Goal: Transaction & Acquisition: Purchase product/service

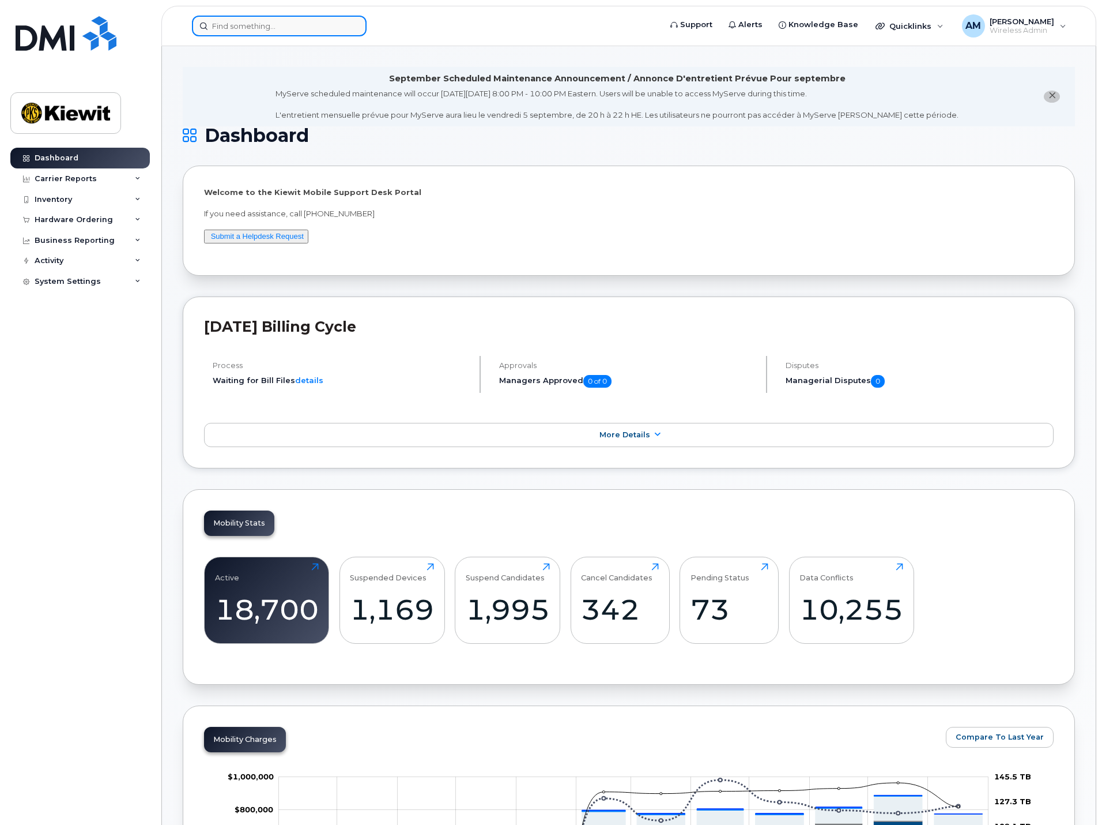
click at [274, 24] on input at bounding box center [279, 26] width 175 height 21
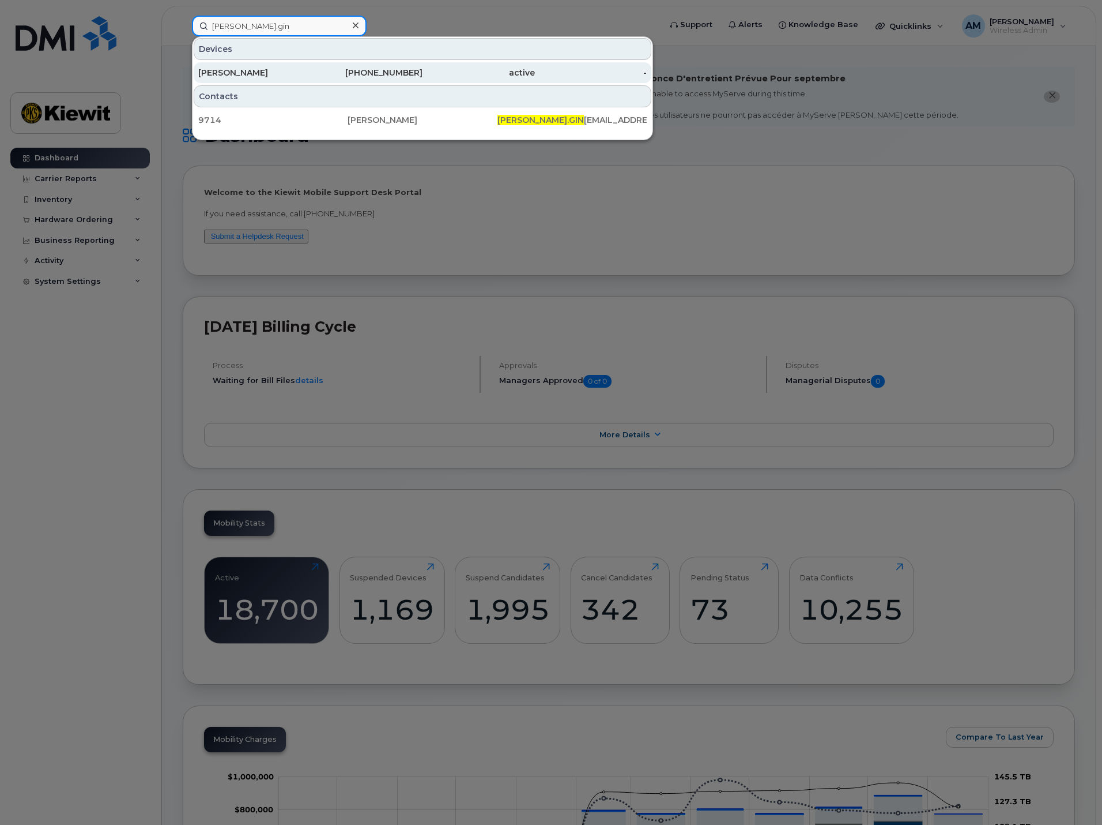
type input "pete.gin"
click at [254, 77] on div "[PERSON_NAME]" at bounding box center [254, 73] width 112 height 12
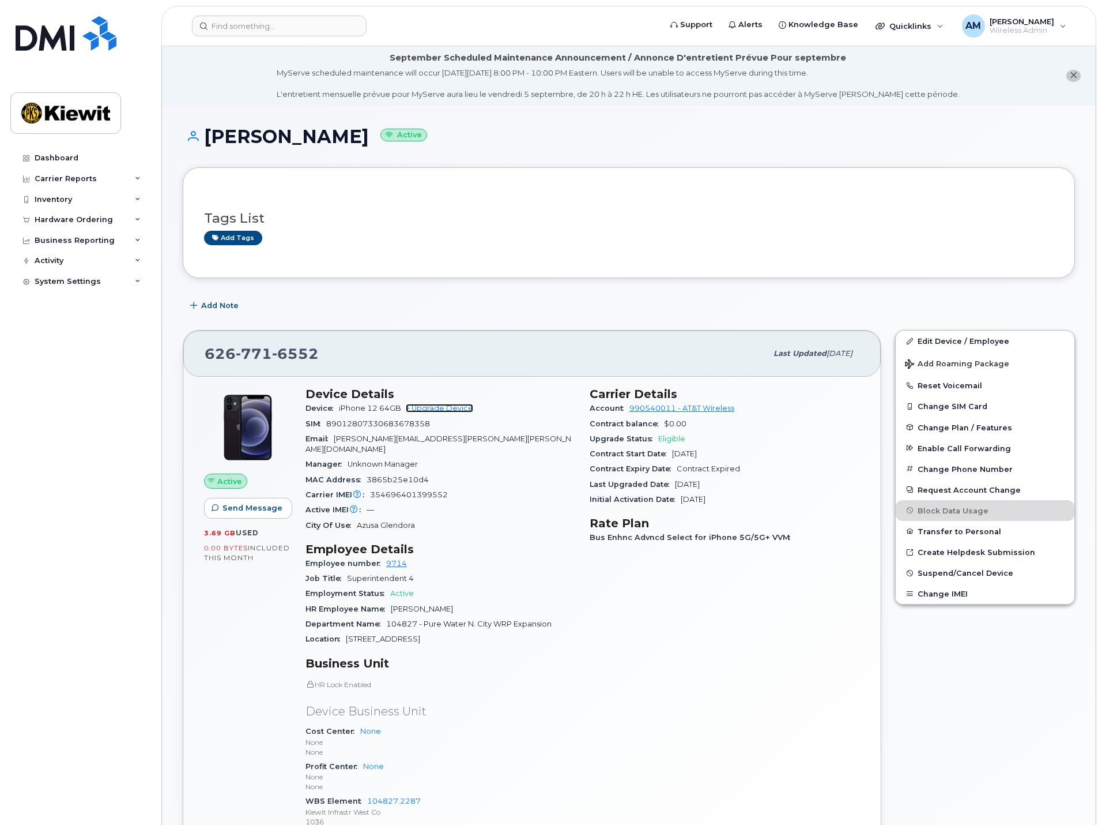
click at [457, 405] on link "+ Upgrade Device" at bounding box center [439, 408] width 67 height 9
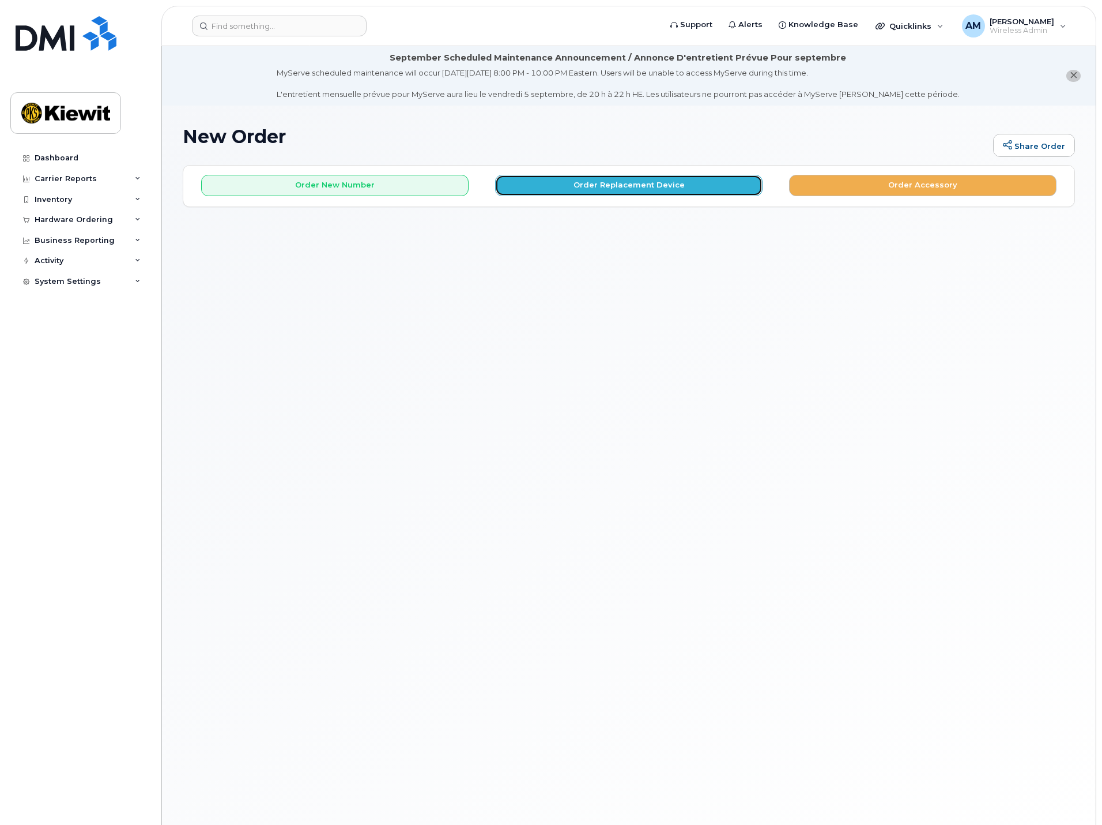
click at [585, 180] on button "Order Replacement Device" at bounding box center [629, 185] width 268 height 21
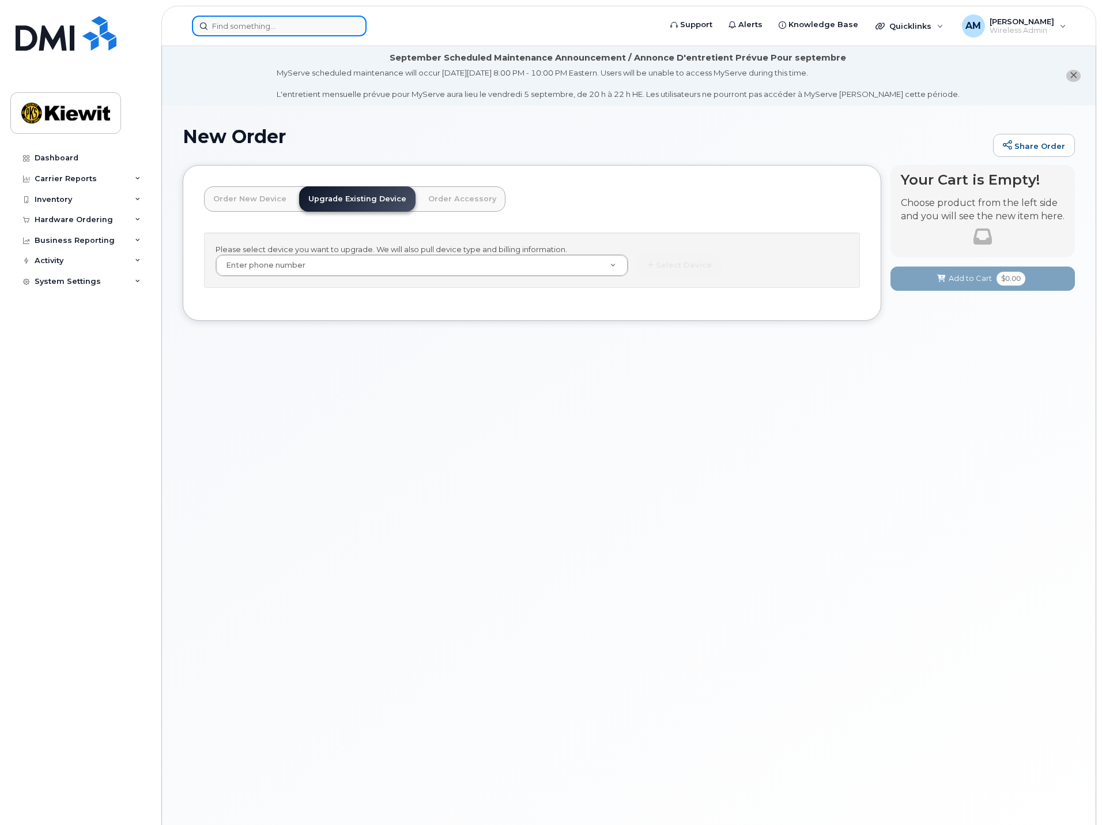
click at [293, 23] on input at bounding box center [279, 26] width 175 height 21
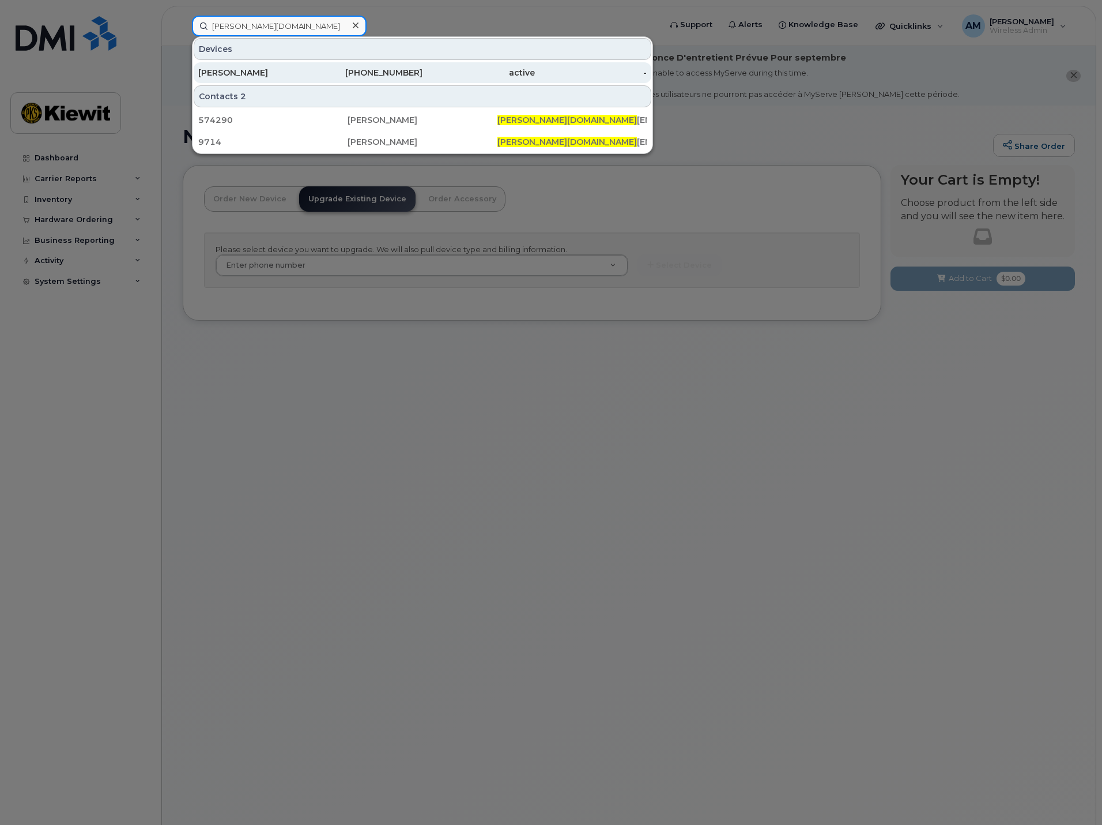
type input "pete.gi"
click at [311, 73] on div "626-771-6552" at bounding box center [367, 73] width 112 height 12
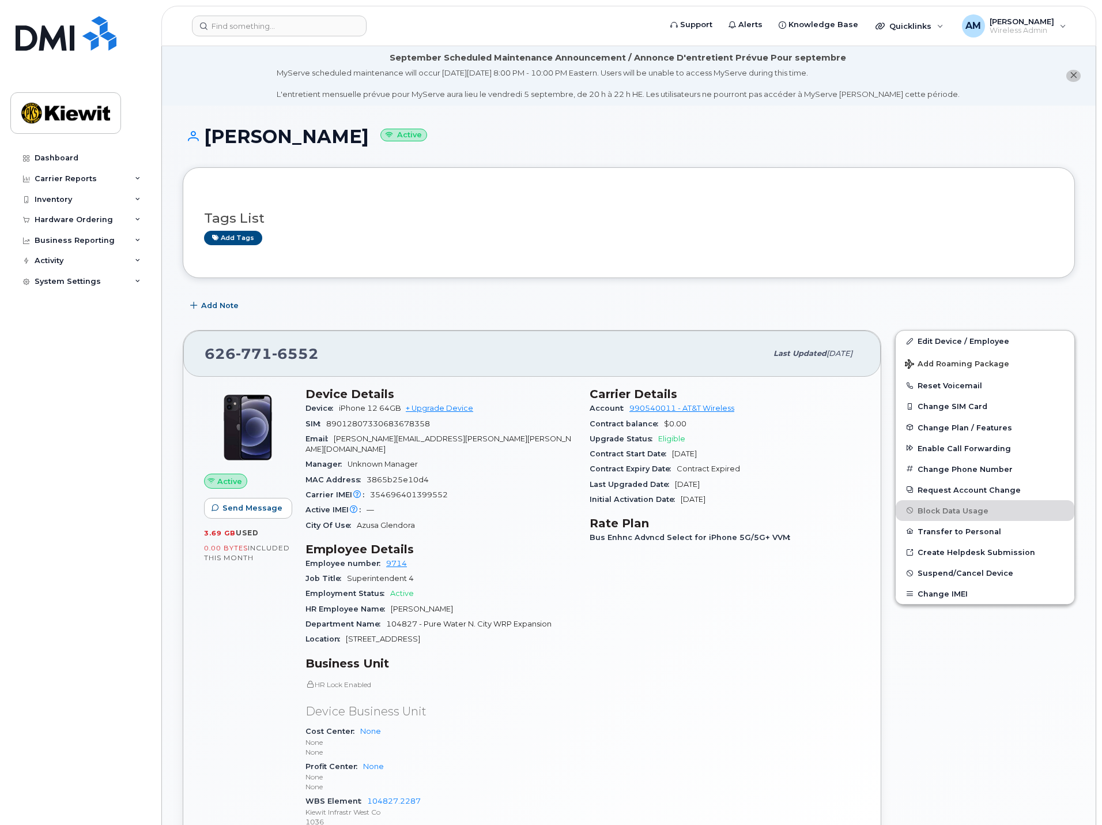
click at [284, 351] on span "6552" at bounding box center [295, 353] width 47 height 17
copy span "626 771 6552"
click at [441, 408] on link "+ Upgrade Device" at bounding box center [439, 408] width 67 height 9
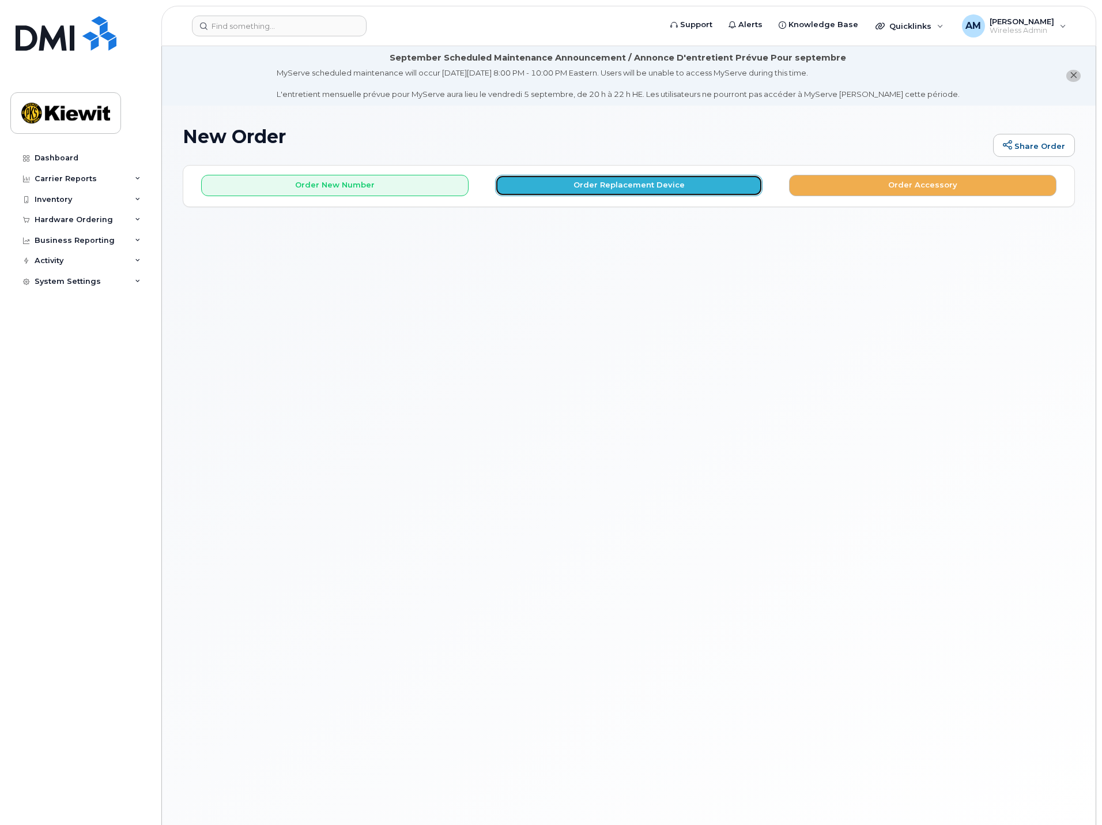
click at [605, 190] on button "Order Replacement Device" at bounding box center [629, 185] width 268 height 21
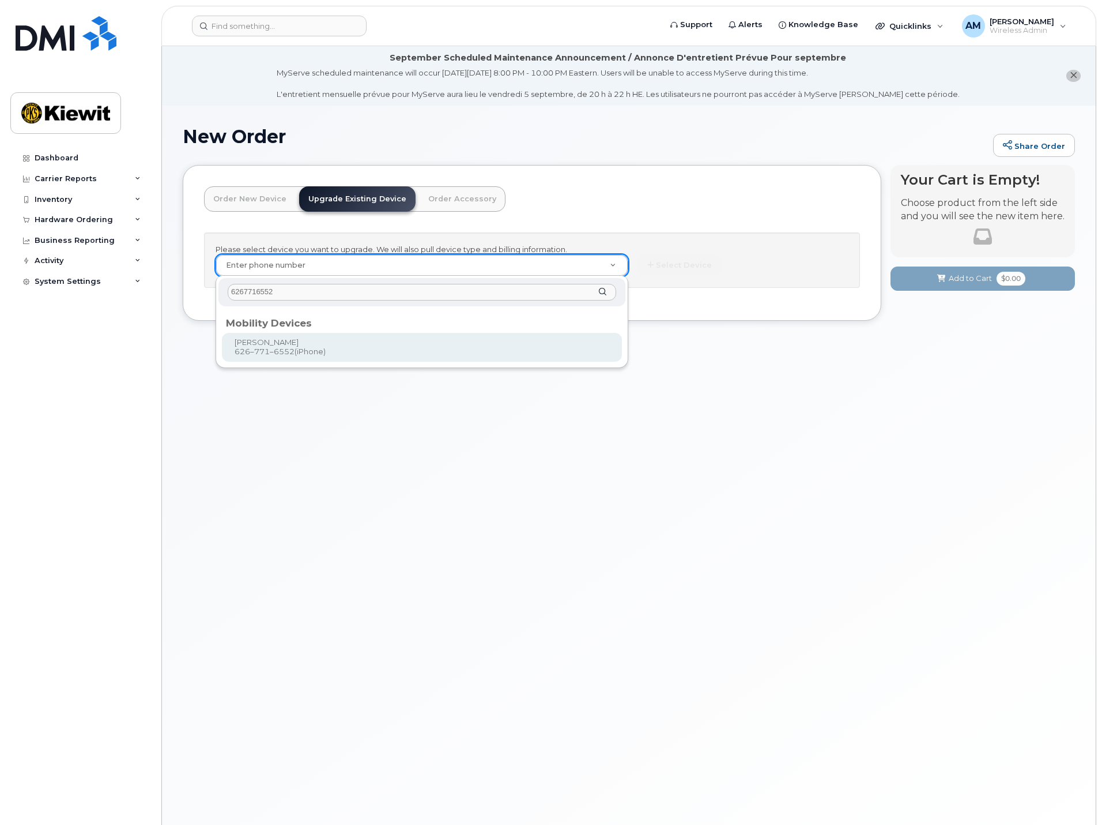
type input "6267716552"
type input "1120469"
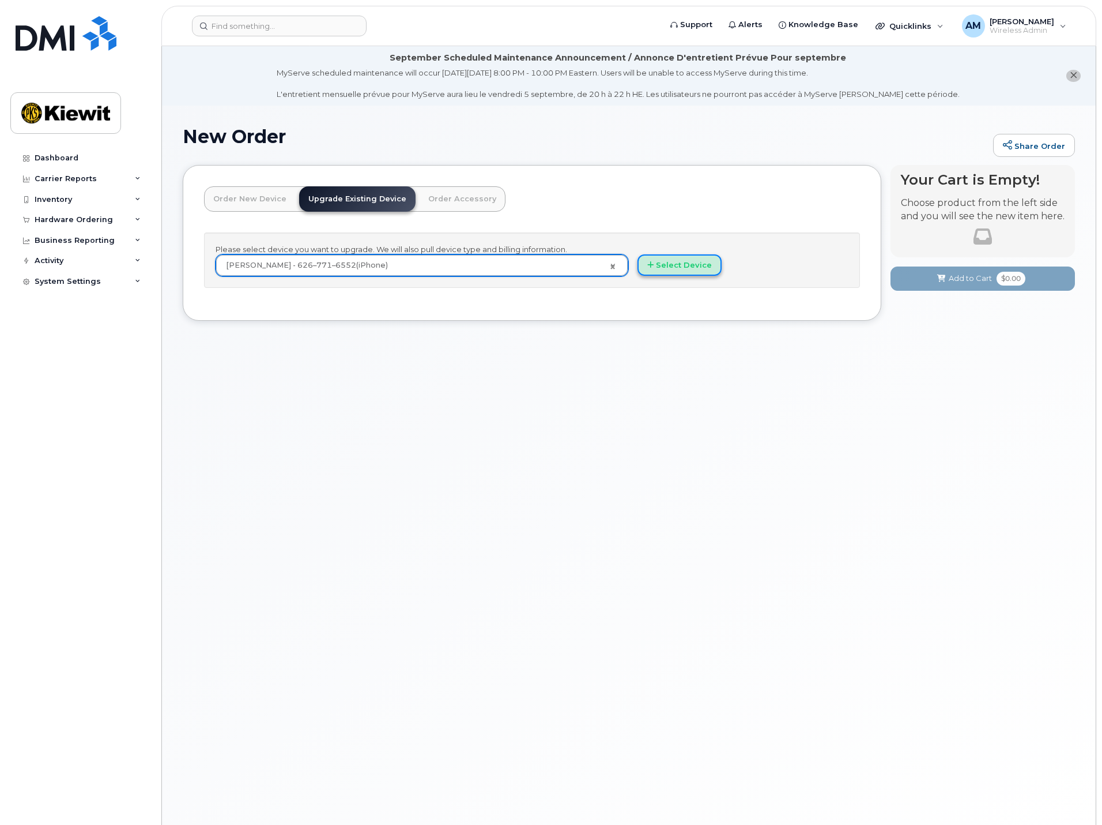
click at [656, 264] on button "Select Device" at bounding box center [680, 264] width 84 height 21
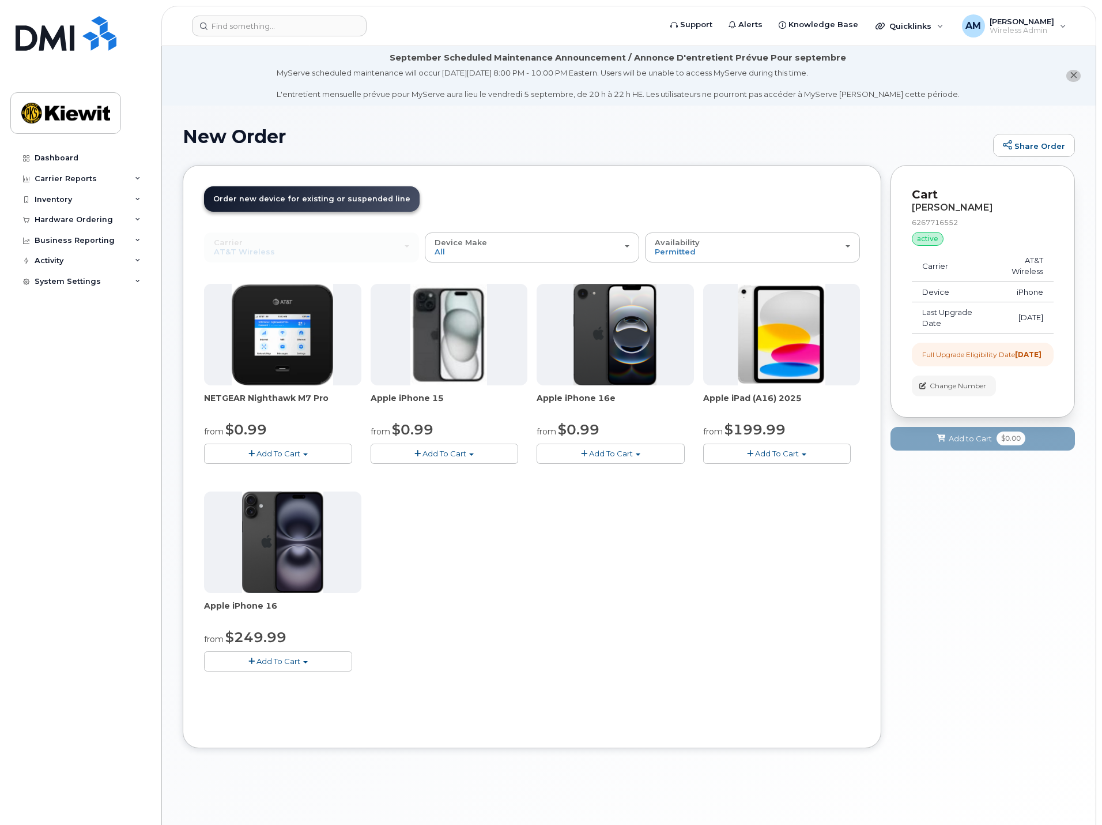
click at [612, 454] on span "Add To Cart" at bounding box center [611, 453] width 44 height 9
click at [615, 477] on link "$0.99 - 2 Year Upgrade (128GB)" at bounding box center [612, 475] width 145 height 14
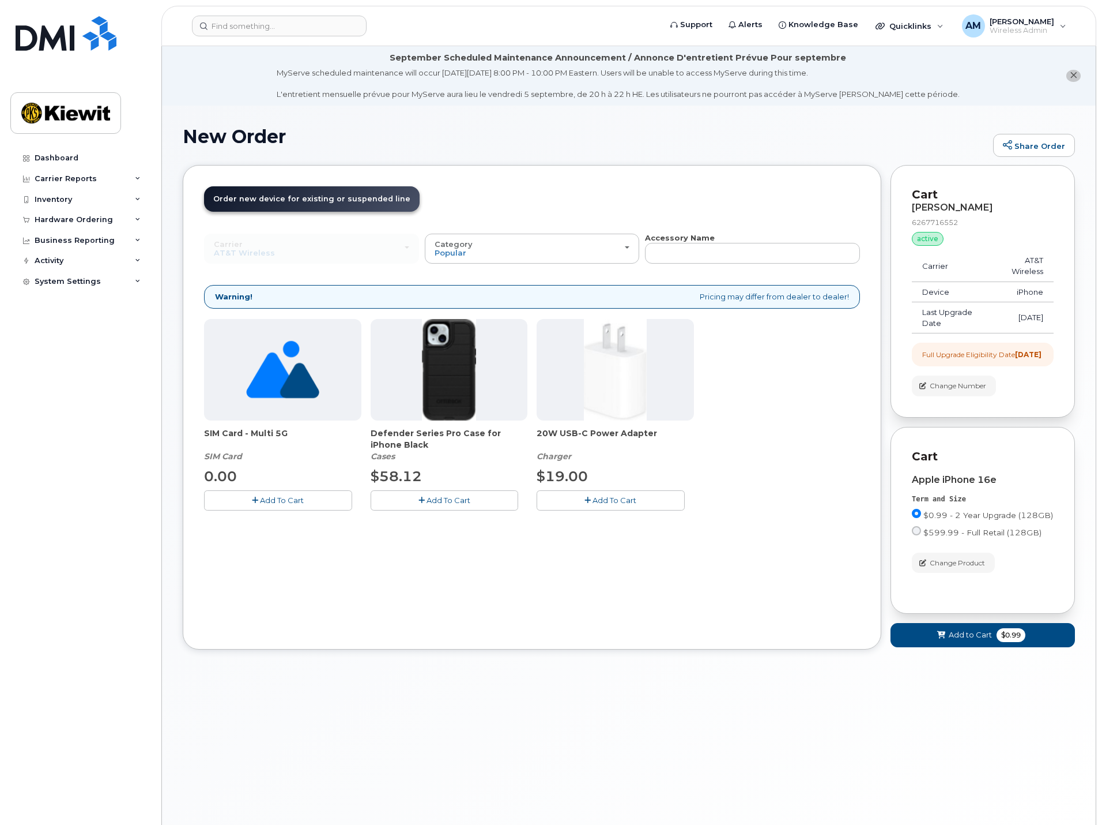
click at [440, 499] on span "Add To Cart" at bounding box center [449, 499] width 44 height 9
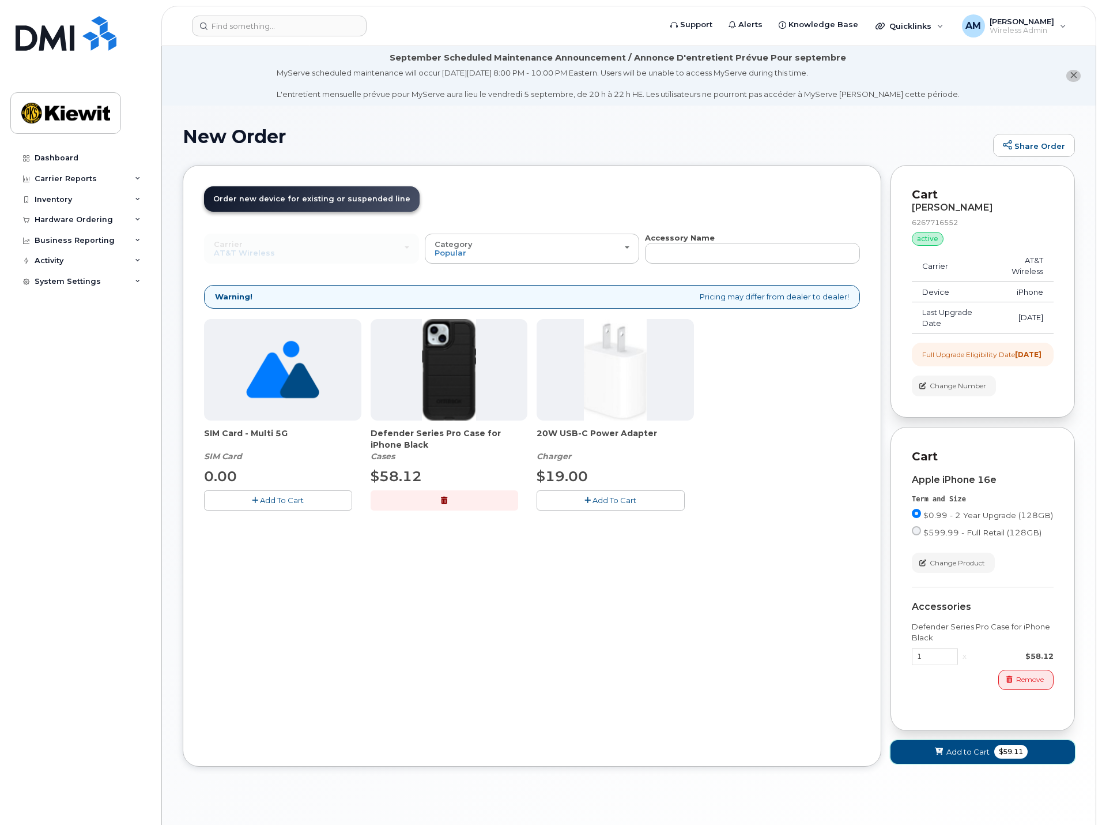
click at [985, 757] on span "Add to Cart" at bounding box center [968, 751] width 43 height 11
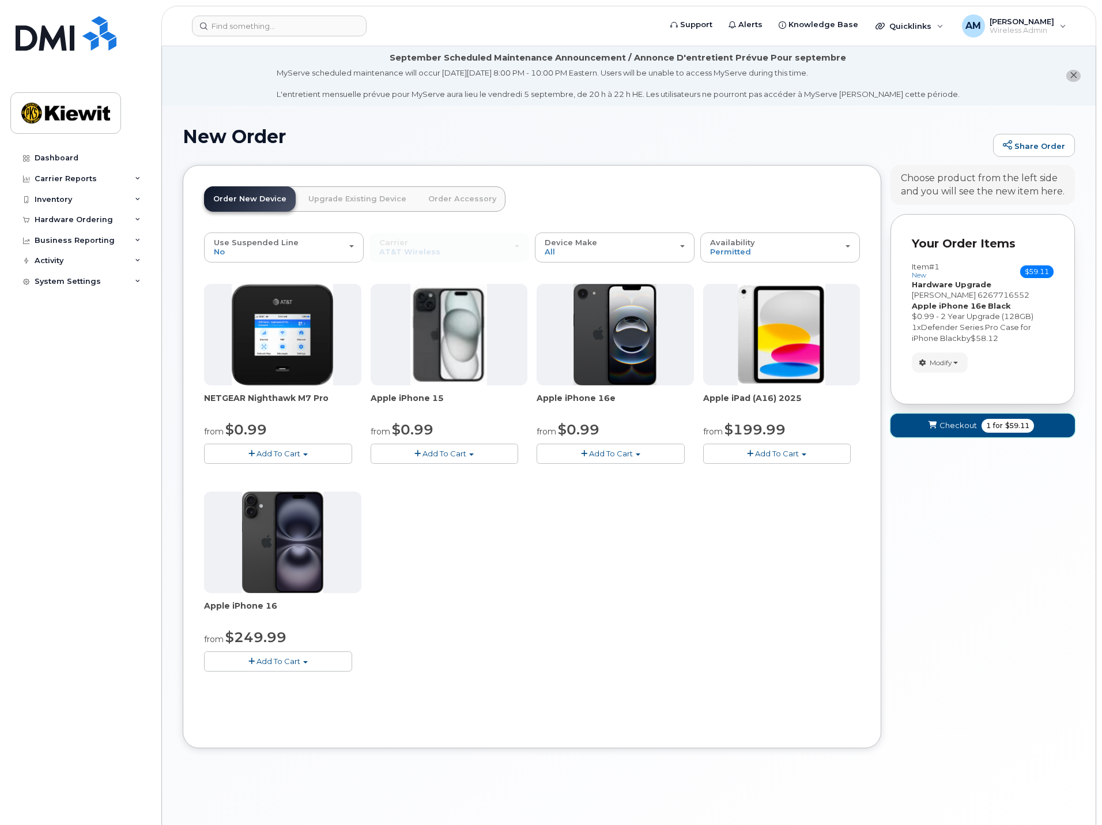
click at [977, 428] on button "Checkout 1 for $59.11" at bounding box center [983, 425] width 185 height 24
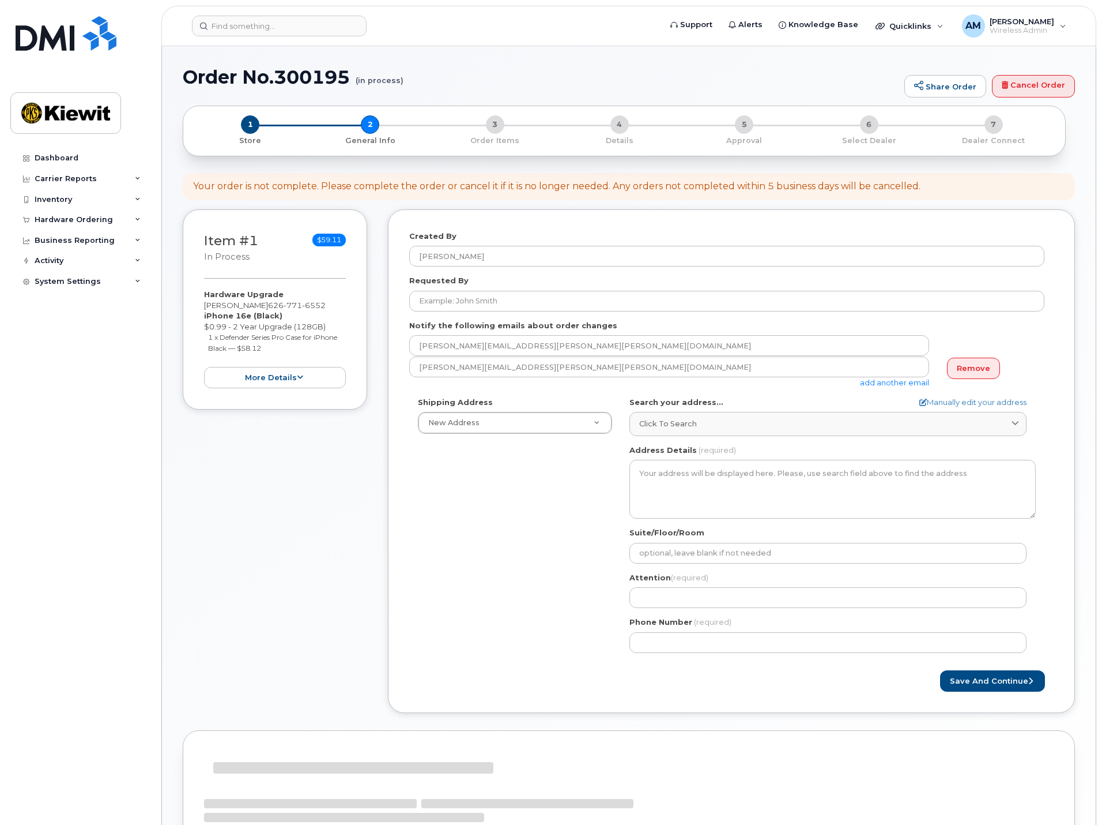
select select
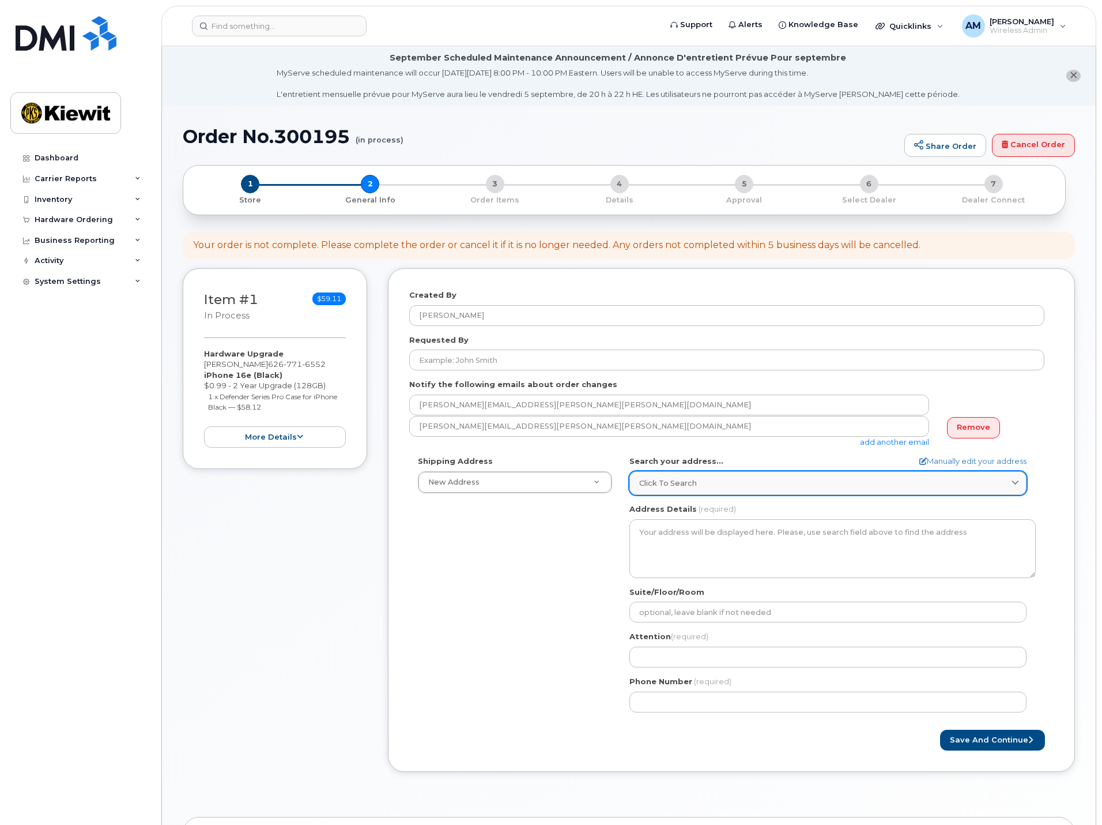
click at [689, 481] on span "Click to search" at bounding box center [668, 482] width 58 height 11
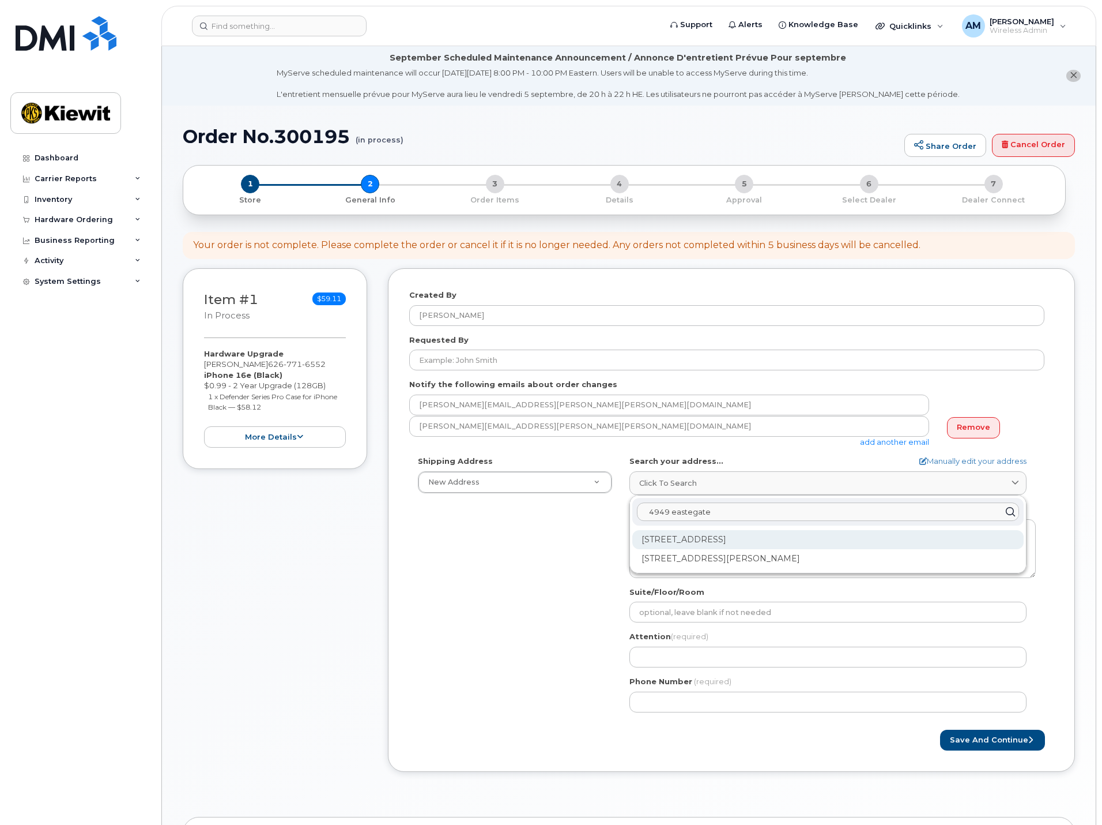
type input "4949 eastegate"
click at [721, 536] on div "4949 Eastgate Mall San Diego CA 92121-2820" at bounding box center [829, 539] width 392 height 19
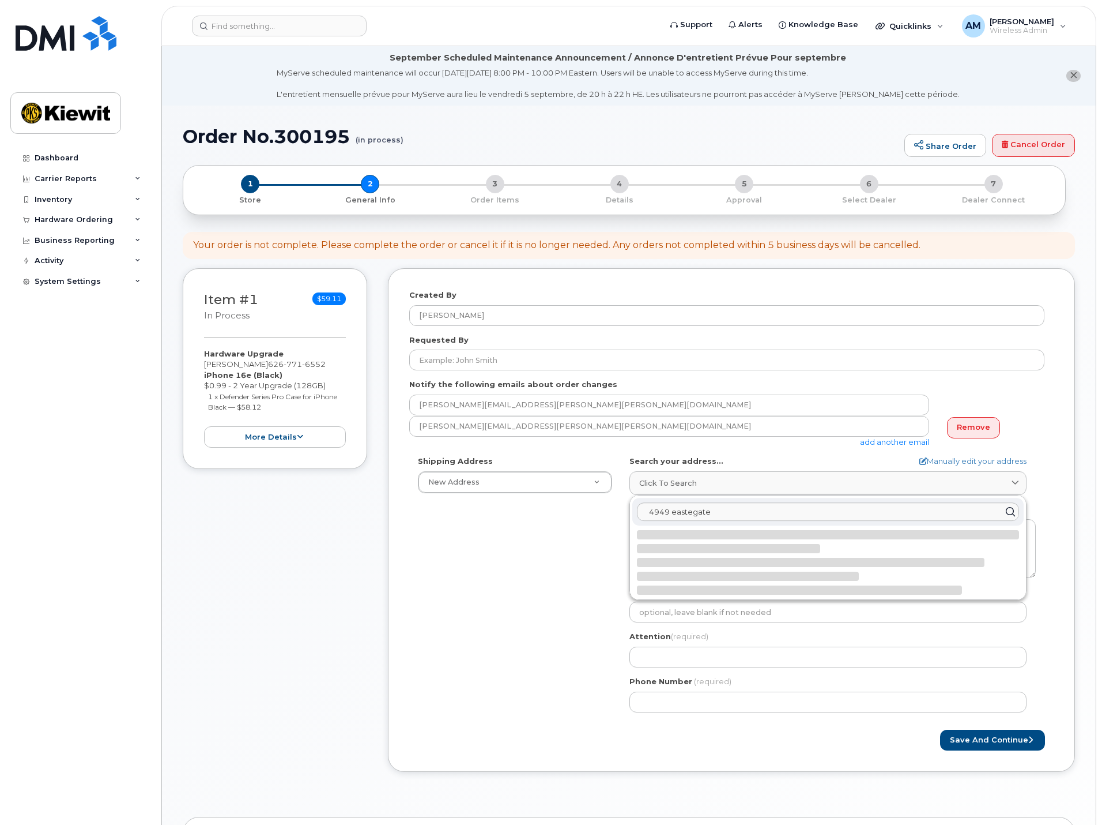
select select
type textarea "4949 Eastgate Mall SAN DIEGO CA 92121-2820 UNITED STATES"
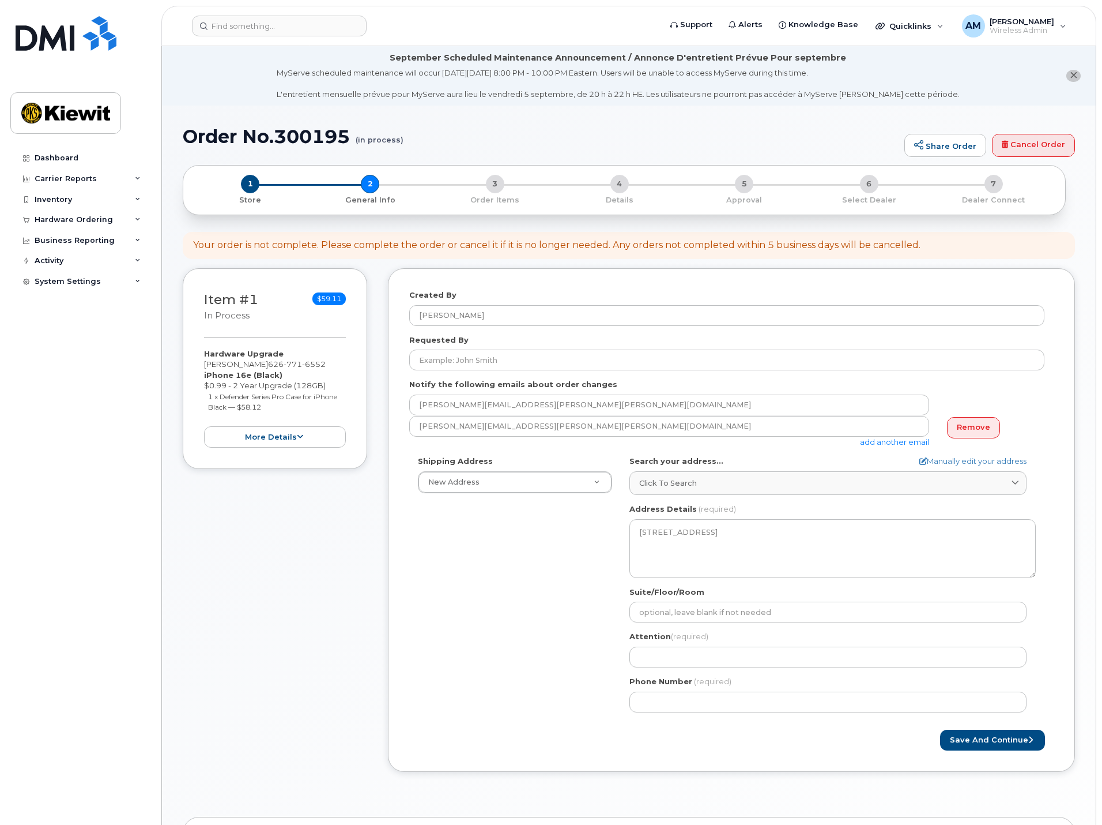
click at [575, 578] on div "Shipping Address New Address New Address CA San Diego Search your address... Ma…" at bounding box center [726, 588] width 635 height 265
click at [666, 657] on input "Attention (required)" at bounding box center [828, 656] width 397 height 21
select select
type input "P"
select select
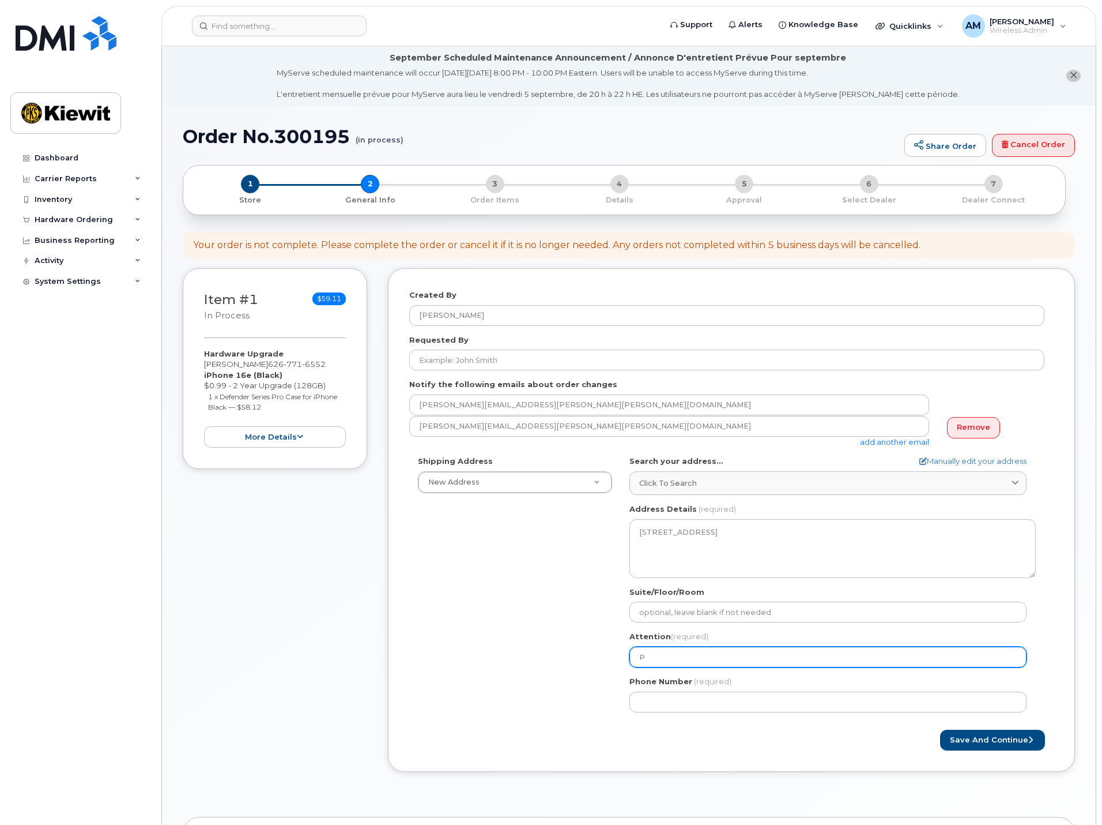
type input "Pe"
select select
type input "Pet"
select select
type input "Pete"
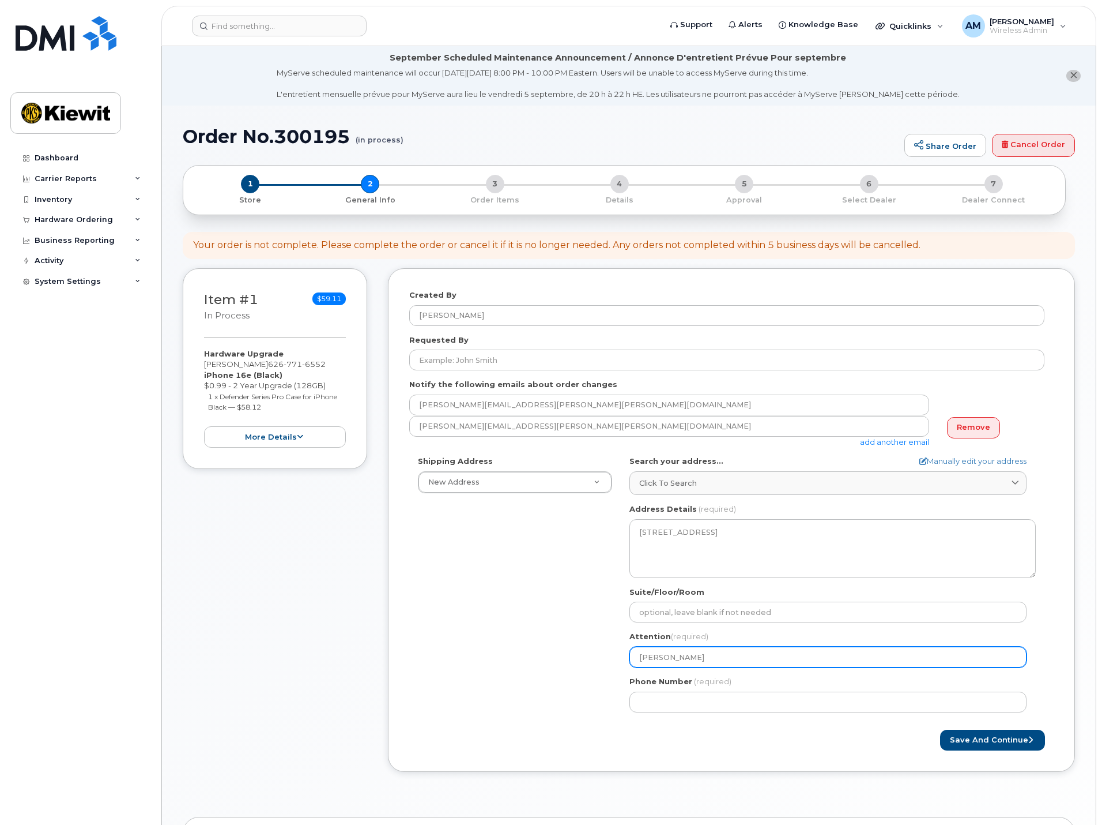
select select
type input "Pete G"
select select
type input "Pete Gi"
select select
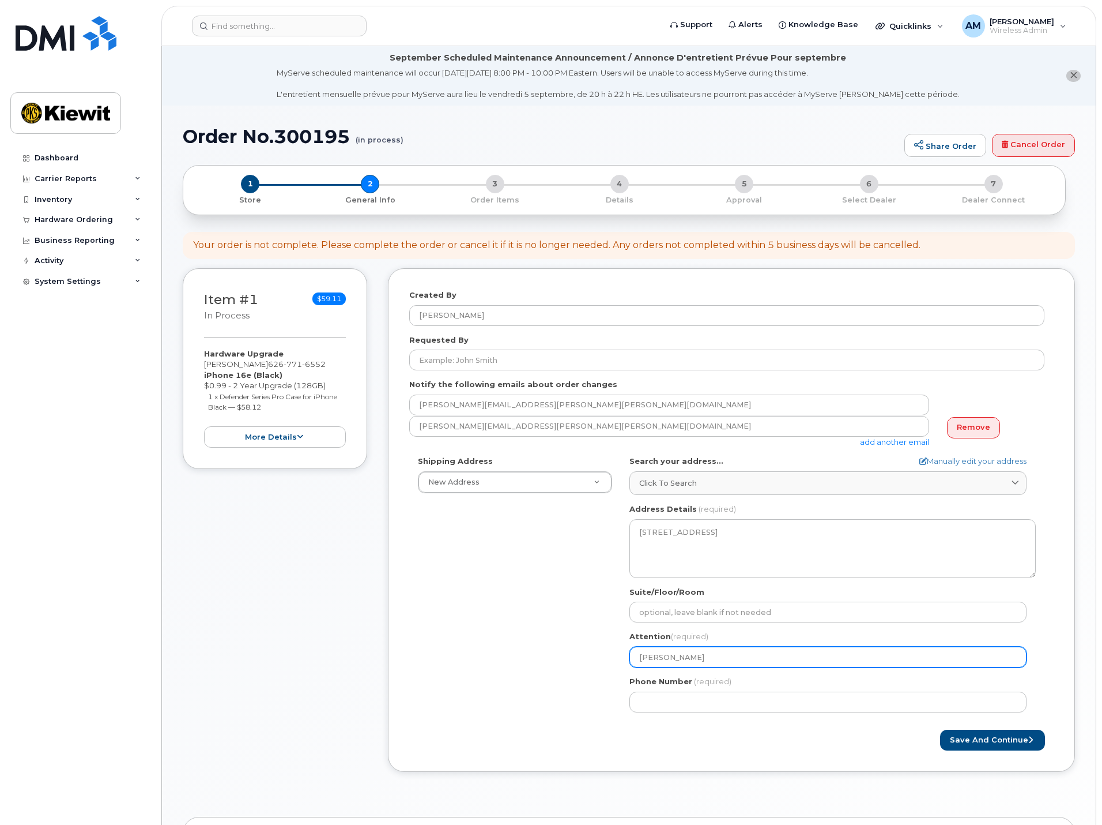
type input "Pete Gin"
select select
type input "Pete Gine"
select select
type input "Pete Ginez"
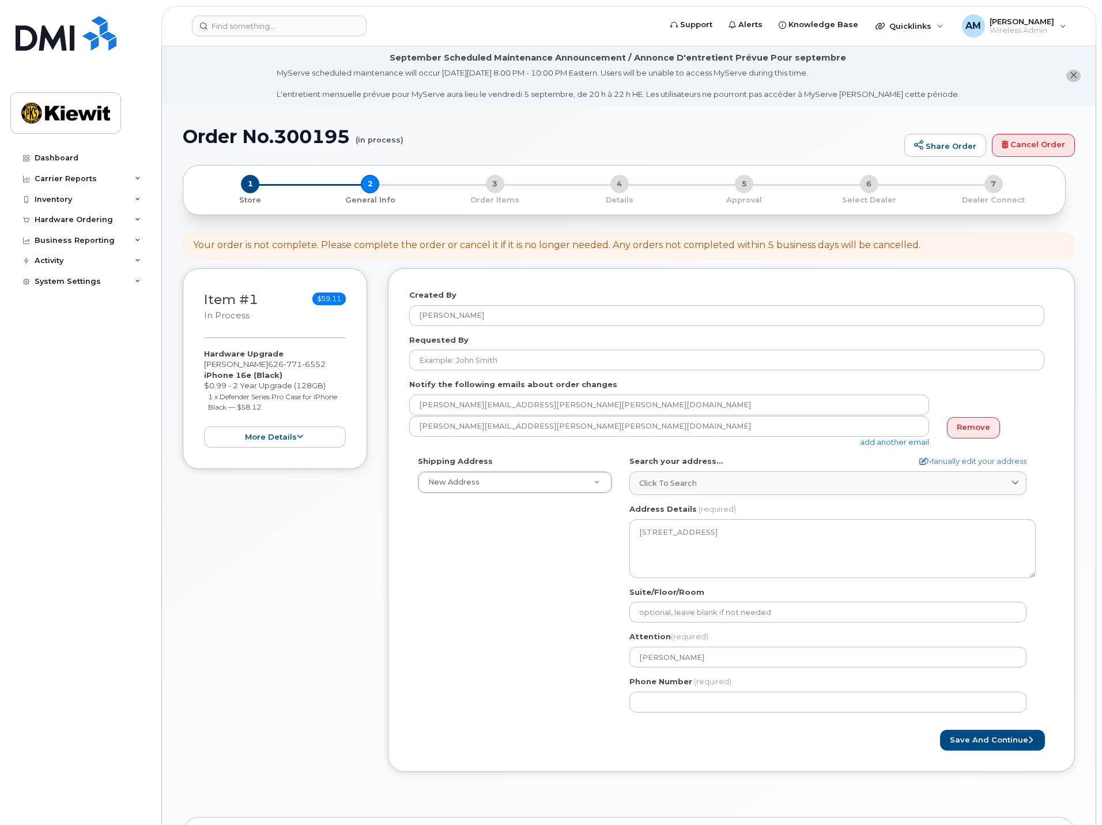
click at [563, 661] on div "Shipping Address New Address New Address CA San Diego Search your address... Ma…" at bounding box center [726, 588] width 635 height 265
click at [703, 701] on input "Phone Number" at bounding box center [828, 701] width 397 height 21
paste input "6267716552"
select select
type input "6267716552"
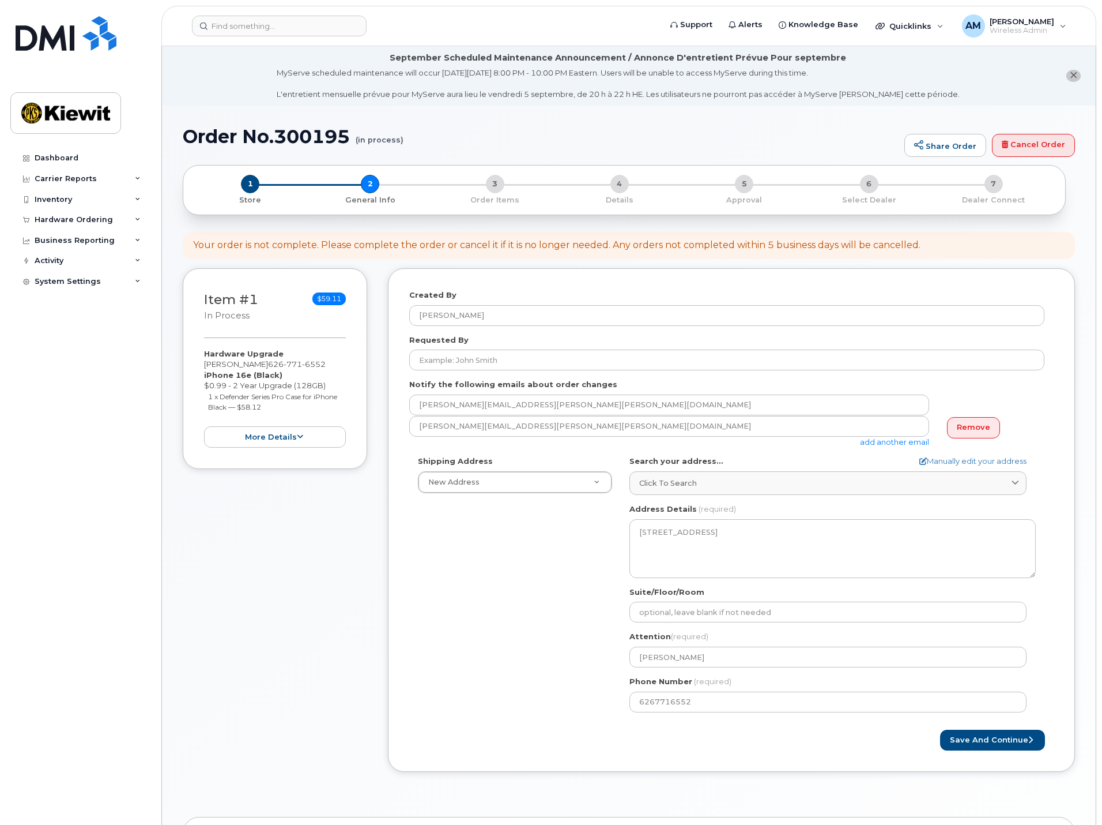
click at [581, 673] on div "Shipping Address New Address New Address CA San Diego Search your address... Ma…" at bounding box center [726, 588] width 635 height 265
click at [1021, 738] on button "Save and Continue" at bounding box center [992, 739] width 105 height 21
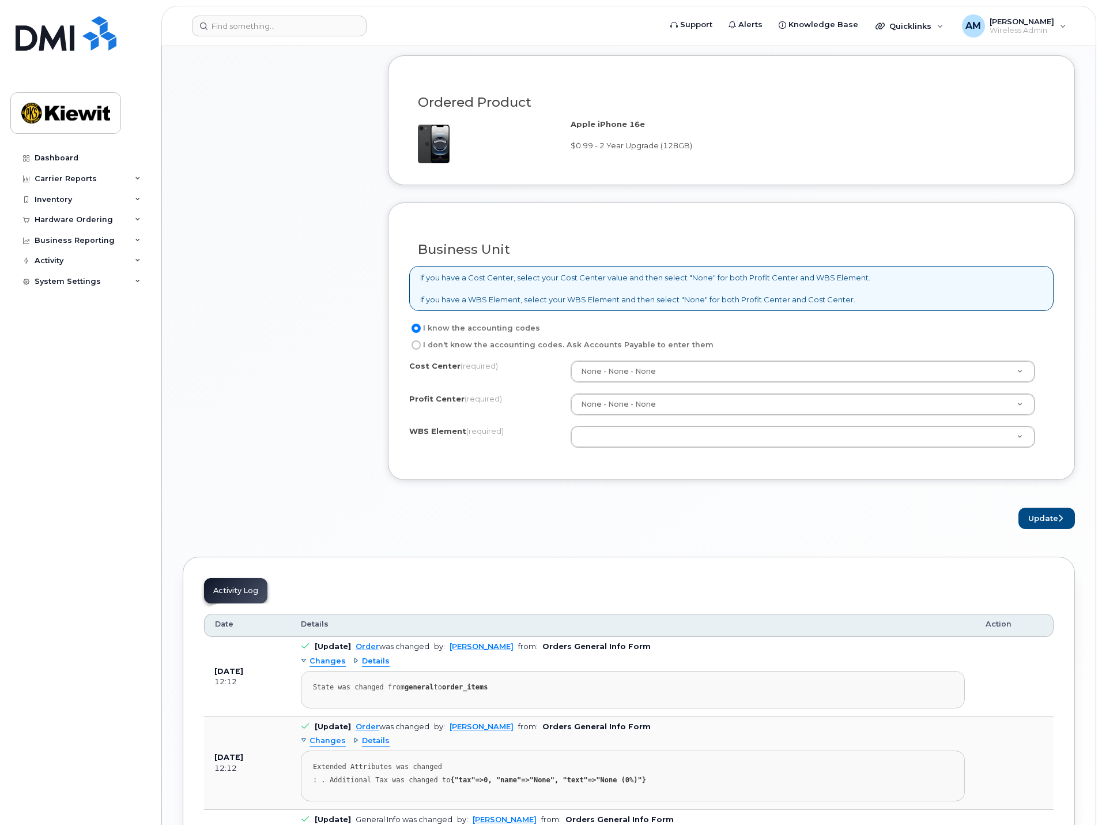
scroll to position [750, 0]
click at [418, 341] on input "I don't know the accounting codes. Ask Accounts Payable to enter them" at bounding box center [416, 344] width 9 height 9
radio input "true"
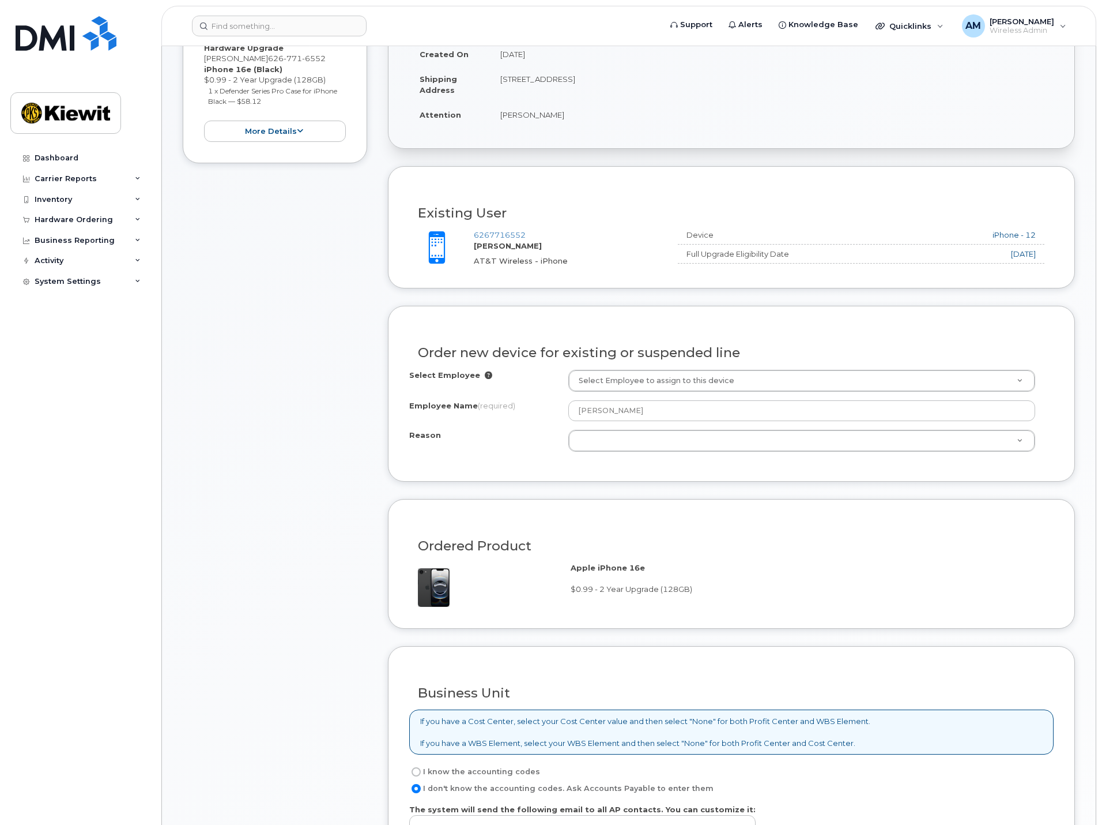
scroll to position [288, 0]
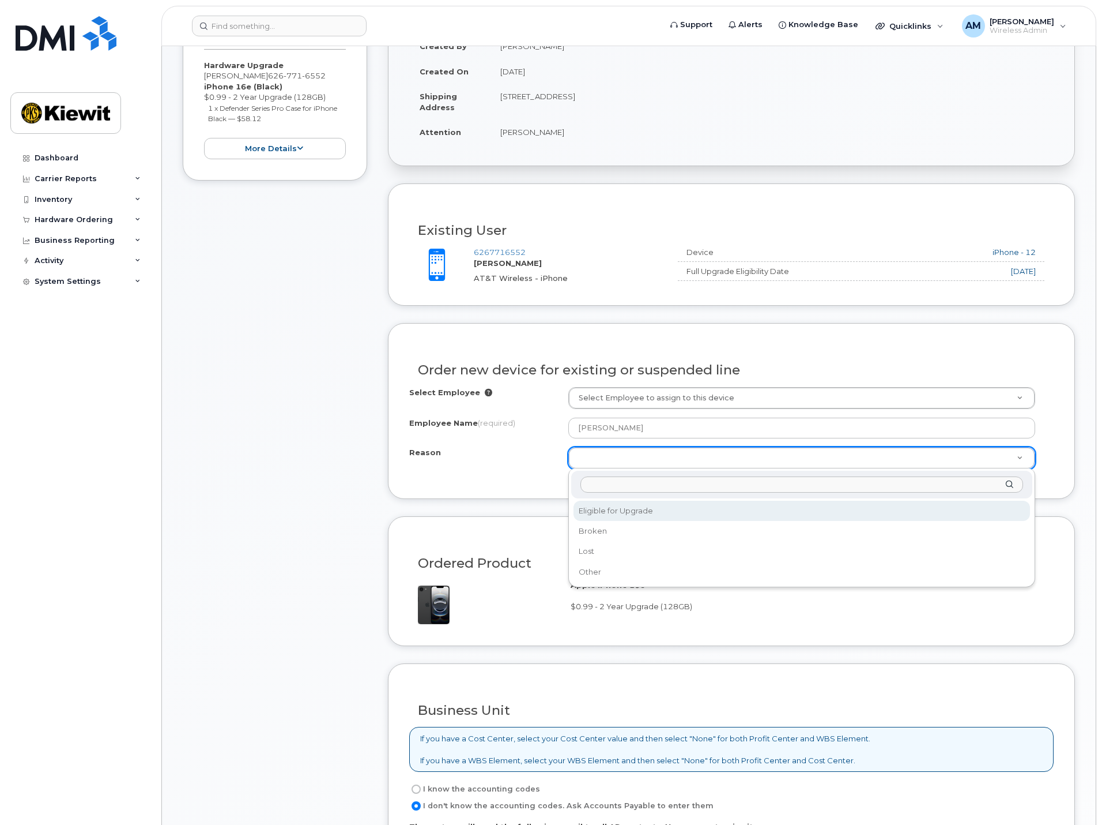
select select "eligible_for_upgrade"
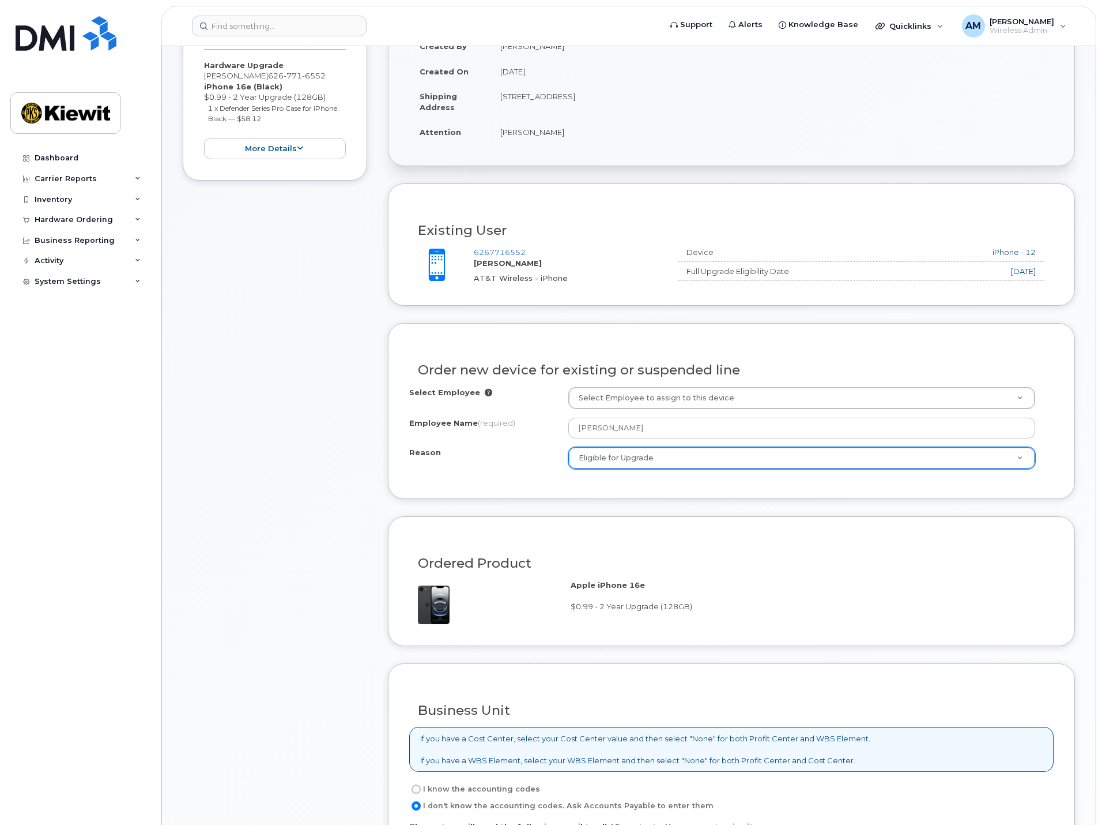
click at [342, 489] on div "Item #1 in process $59.11 Hardware Upgrade [PERSON_NAME] [PHONE_NUMBER] iPhone …" at bounding box center [275, 536] width 185 height 1113
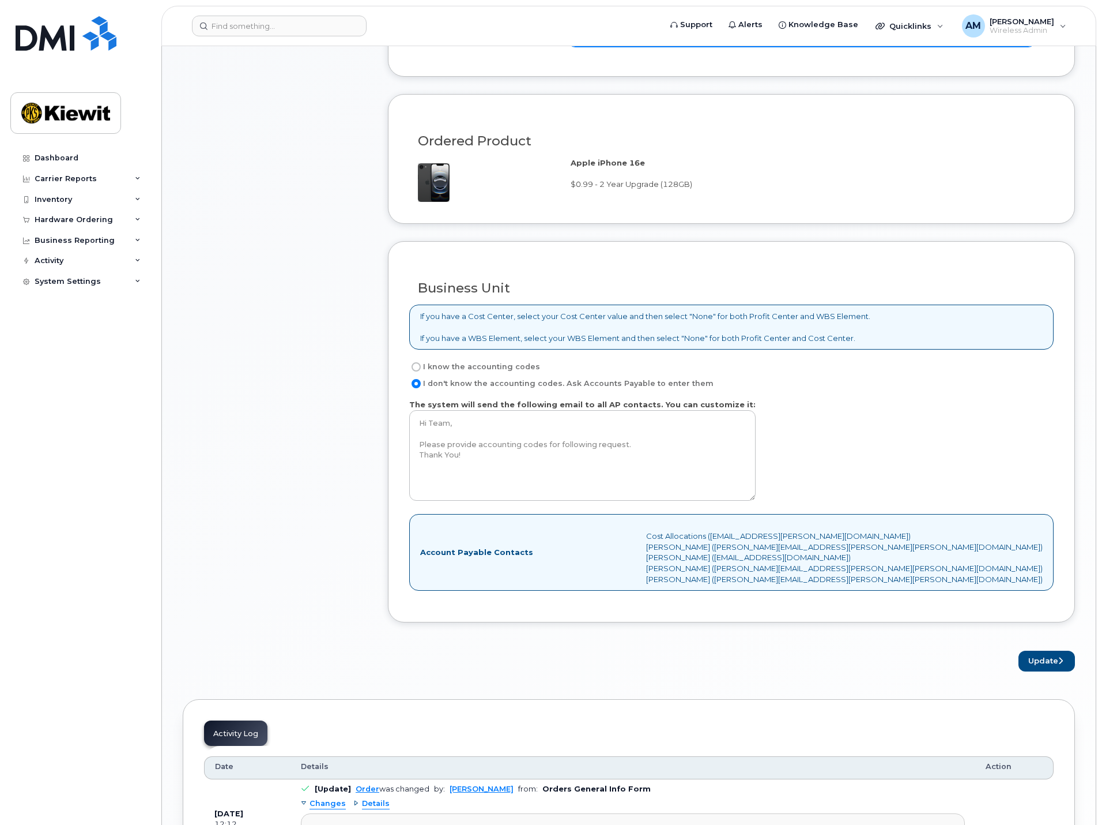
scroll to position [923, 0]
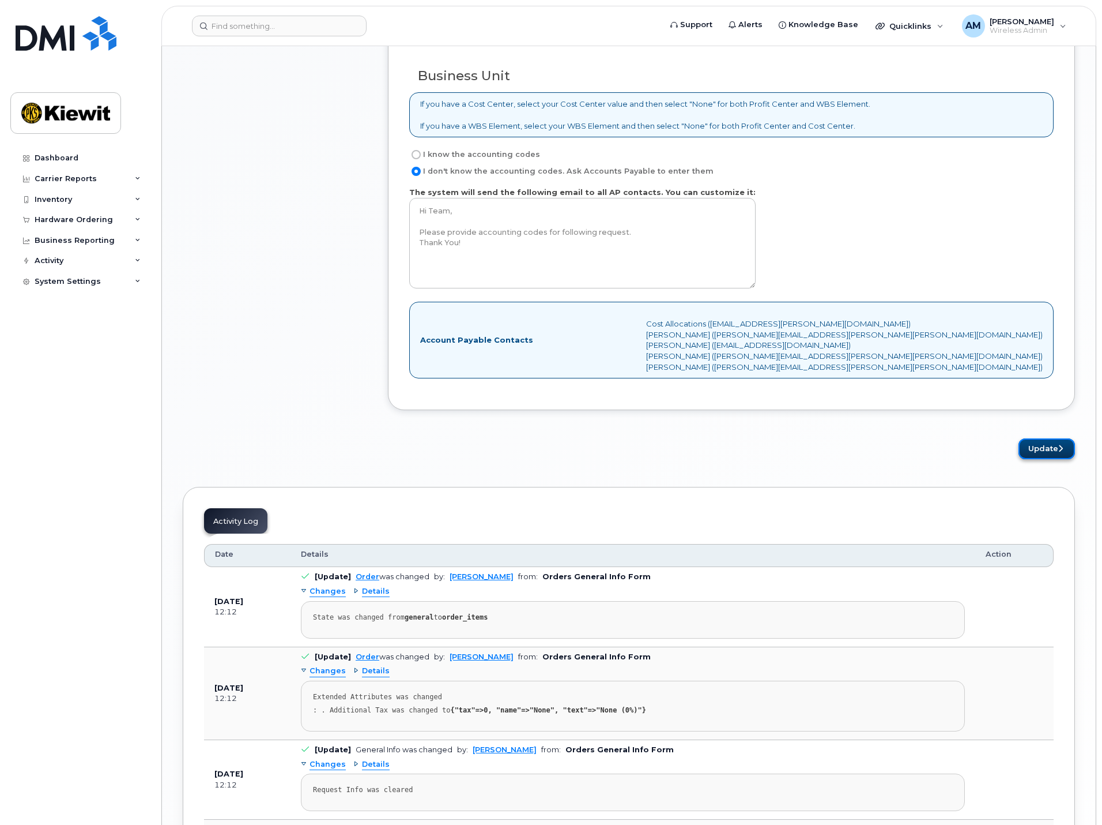
click at [1043, 448] on button "Update" at bounding box center [1047, 448] width 57 height 21
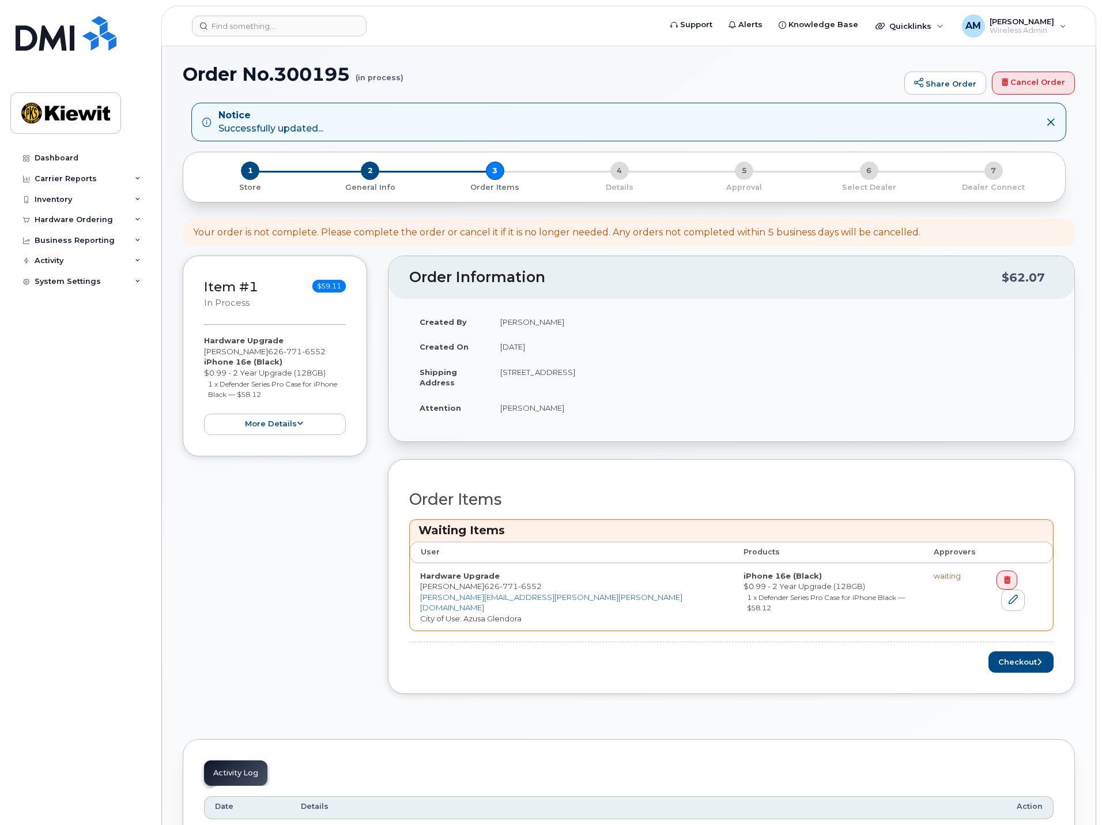
scroll to position [288, 0]
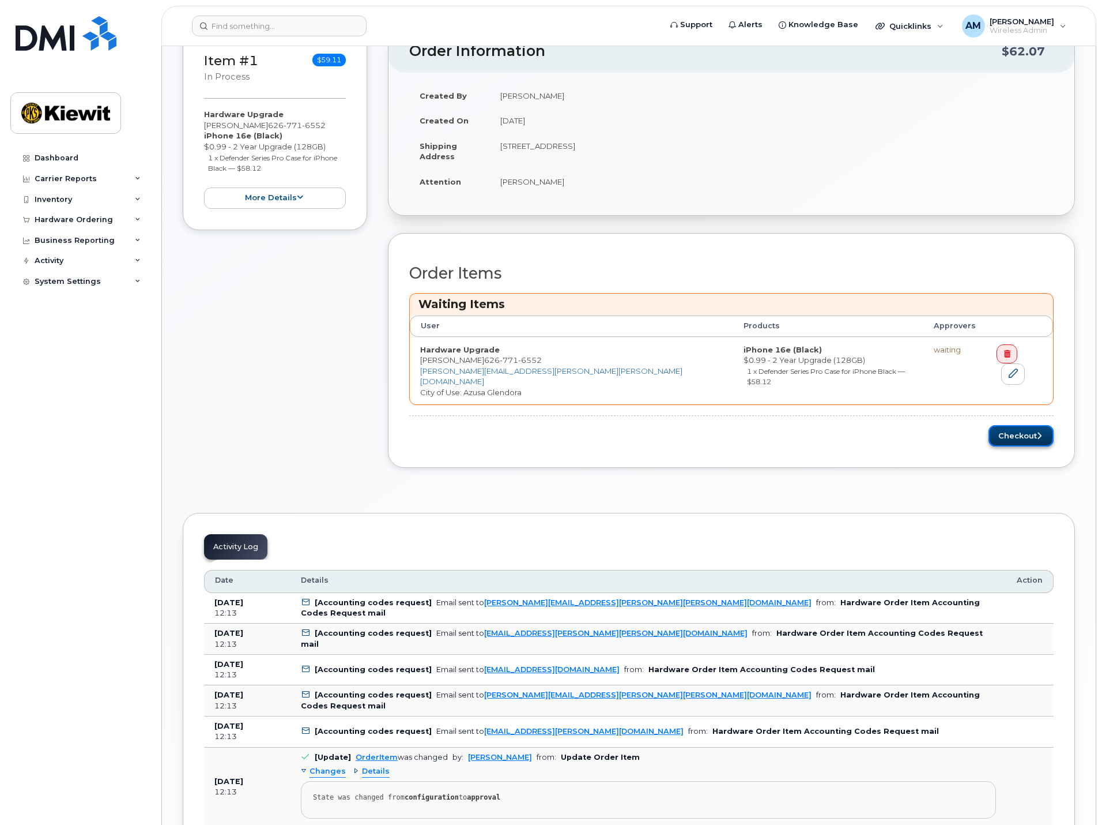
click at [1035, 428] on button "Checkout" at bounding box center [1021, 435] width 65 height 21
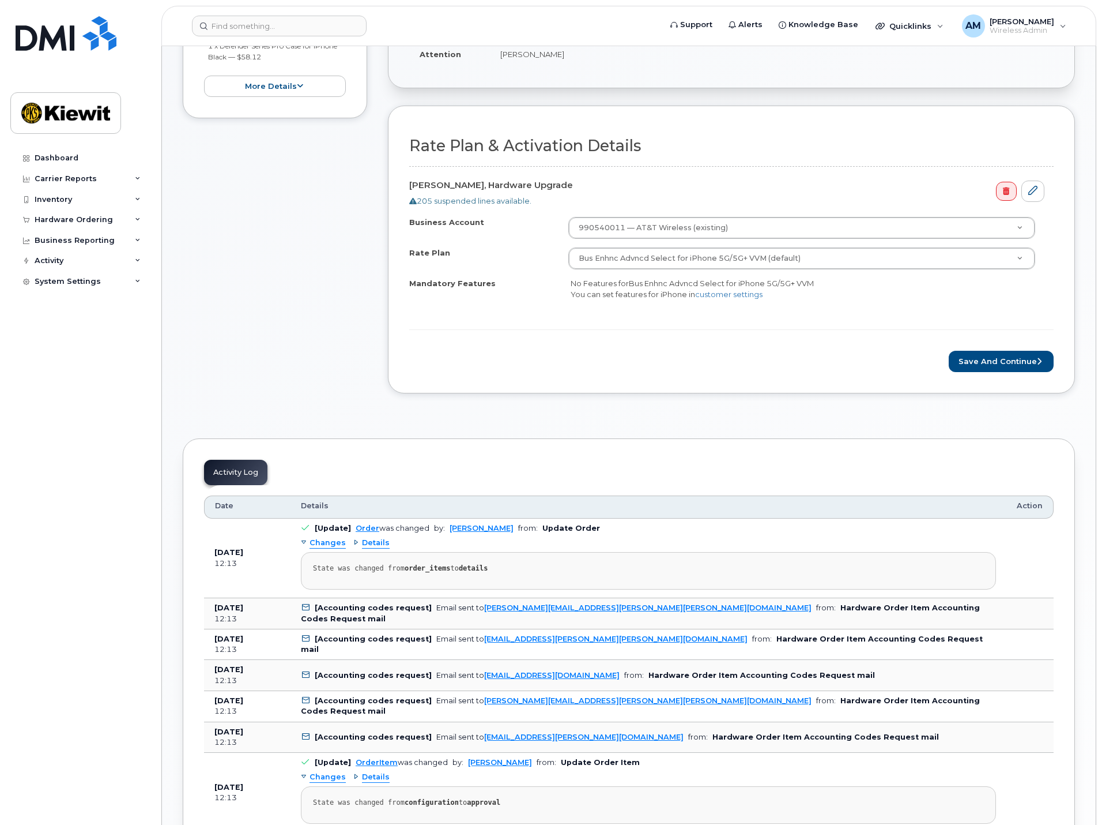
scroll to position [346, 0]
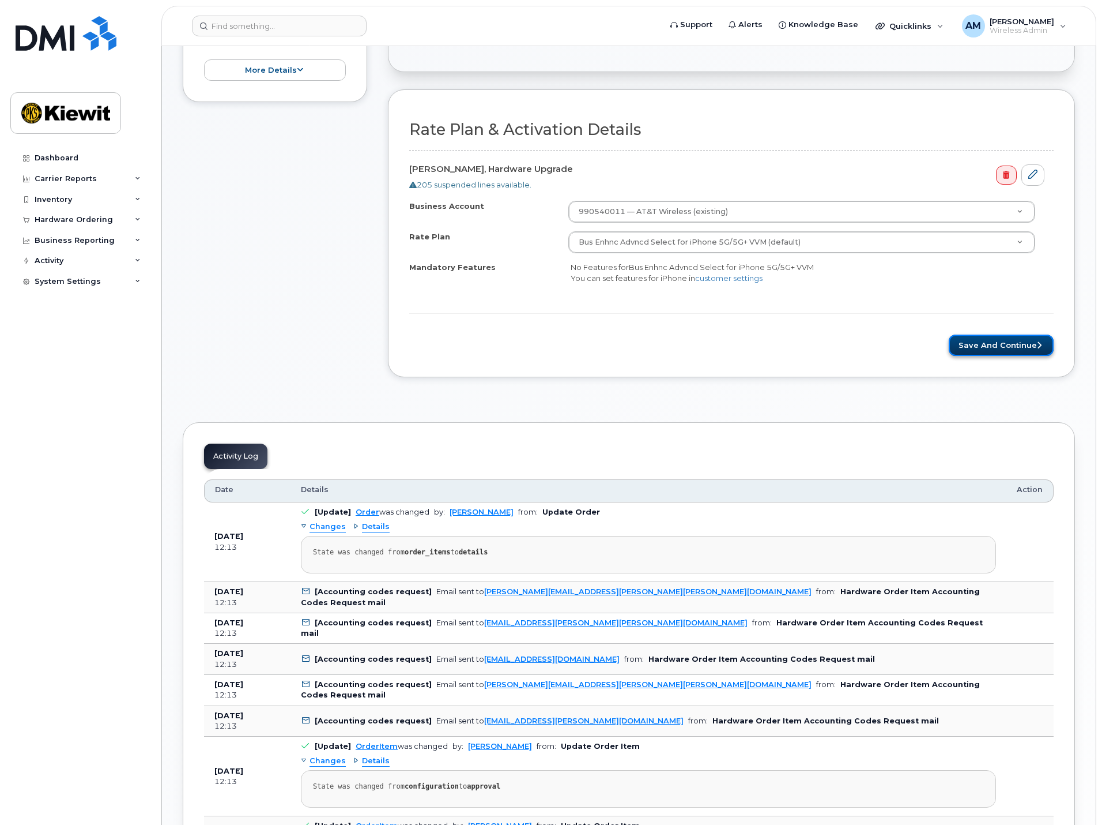
click at [1011, 344] on button "Save and Continue" at bounding box center [1001, 344] width 105 height 21
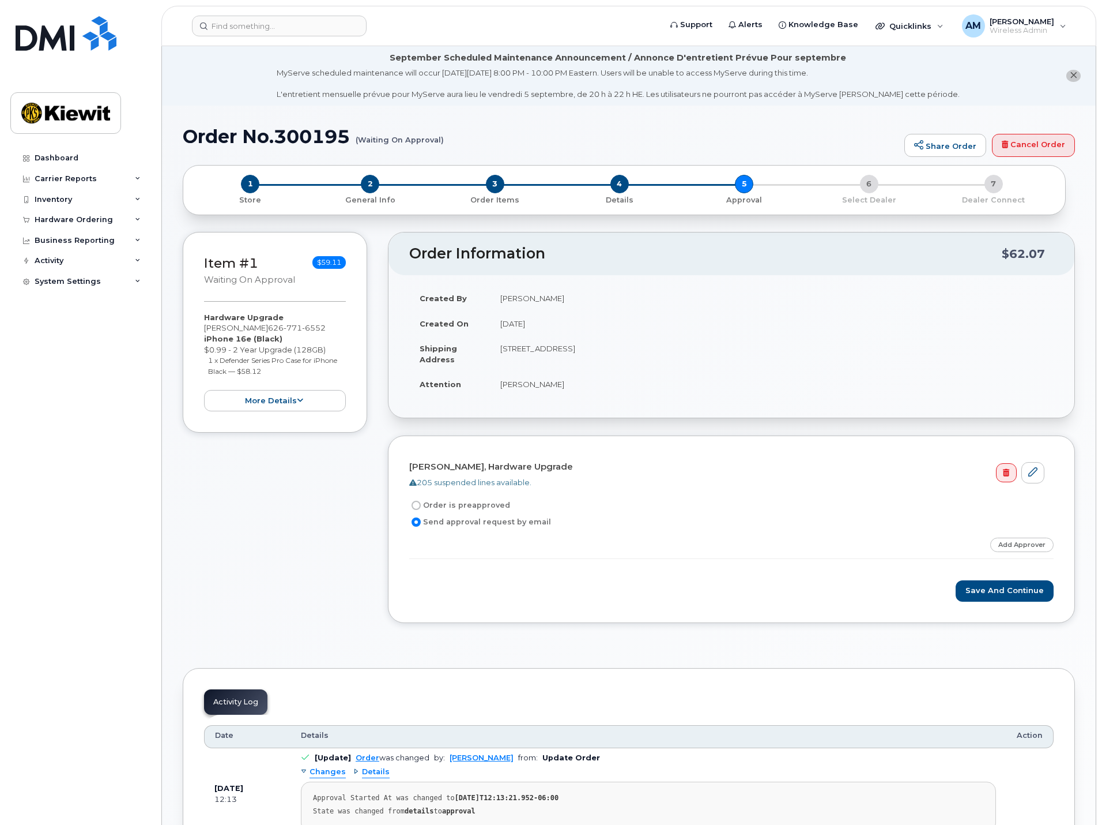
click at [248, 560] on div "Item #1 Waiting On Approval $59.11 Hardware Upgrade [PERSON_NAME] [PHONE_NUMBER…" at bounding box center [275, 436] width 185 height 408
click at [1034, 588] on button "Save and Continue" at bounding box center [1005, 590] width 98 height 21
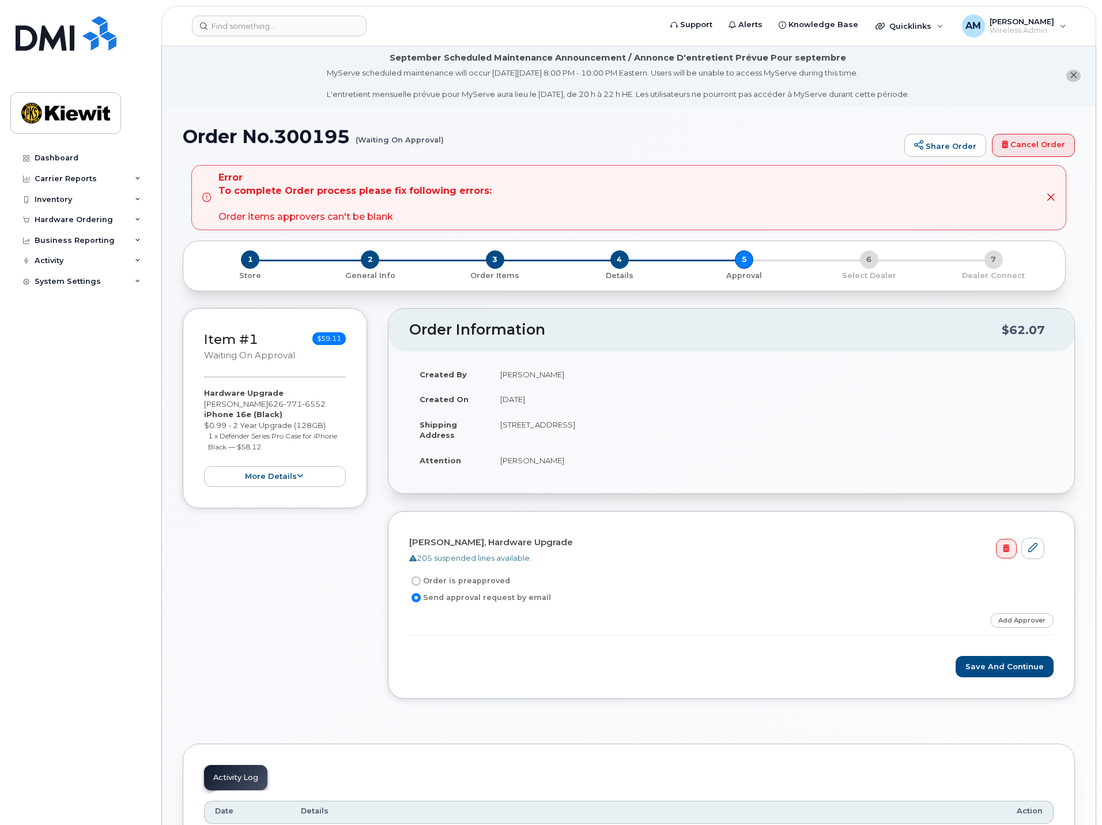
click at [264, 612] on div "Item #1 Waiting On Approval $59.11 Hardware Upgrade PETER GINEZ 626 771 6552 iP…" at bounding box center [275, 512] width 185 height 408
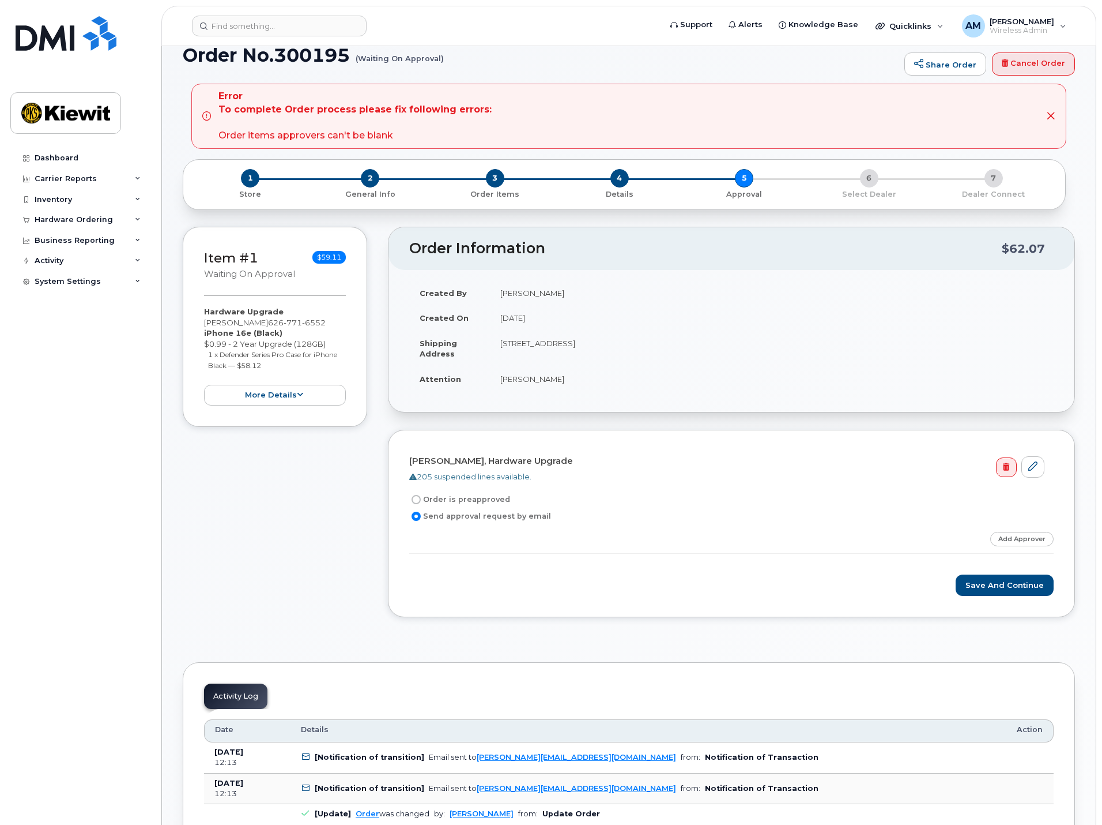
scroll to position [58, 0]
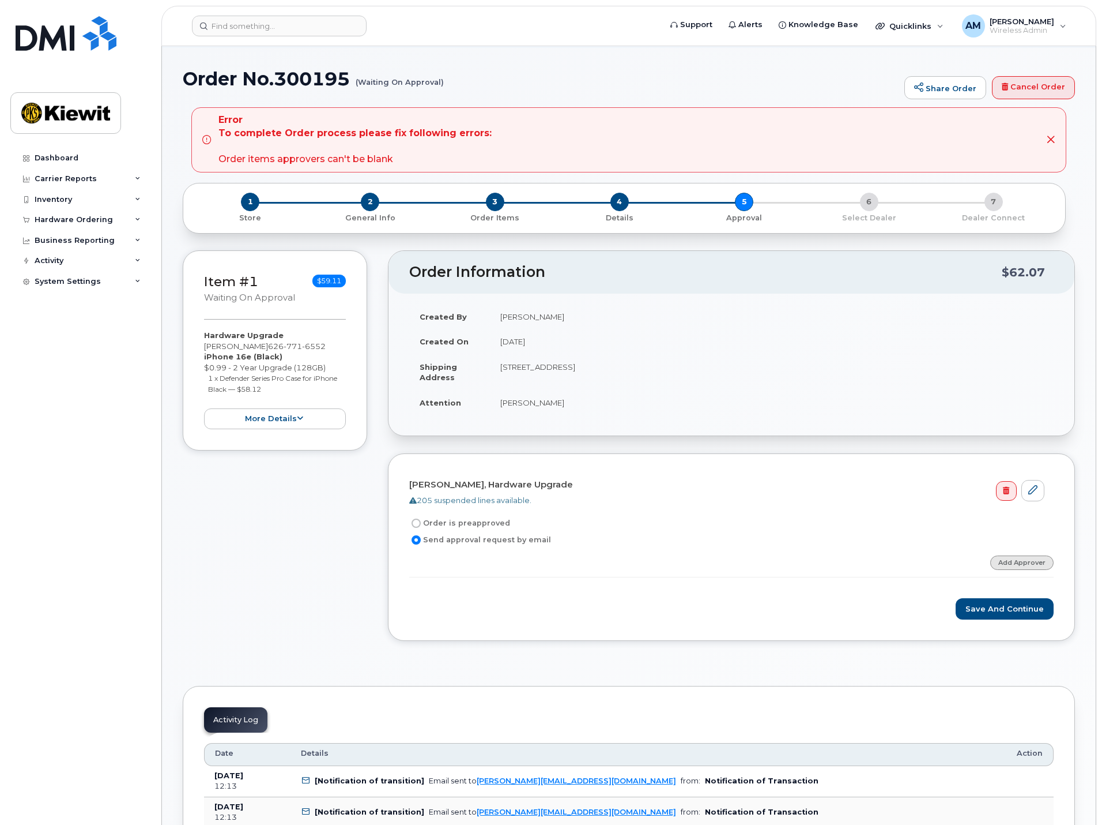
click at [1033, 565] on link "Add Approver" at bounding box center [1022, 562] width 63 height 14
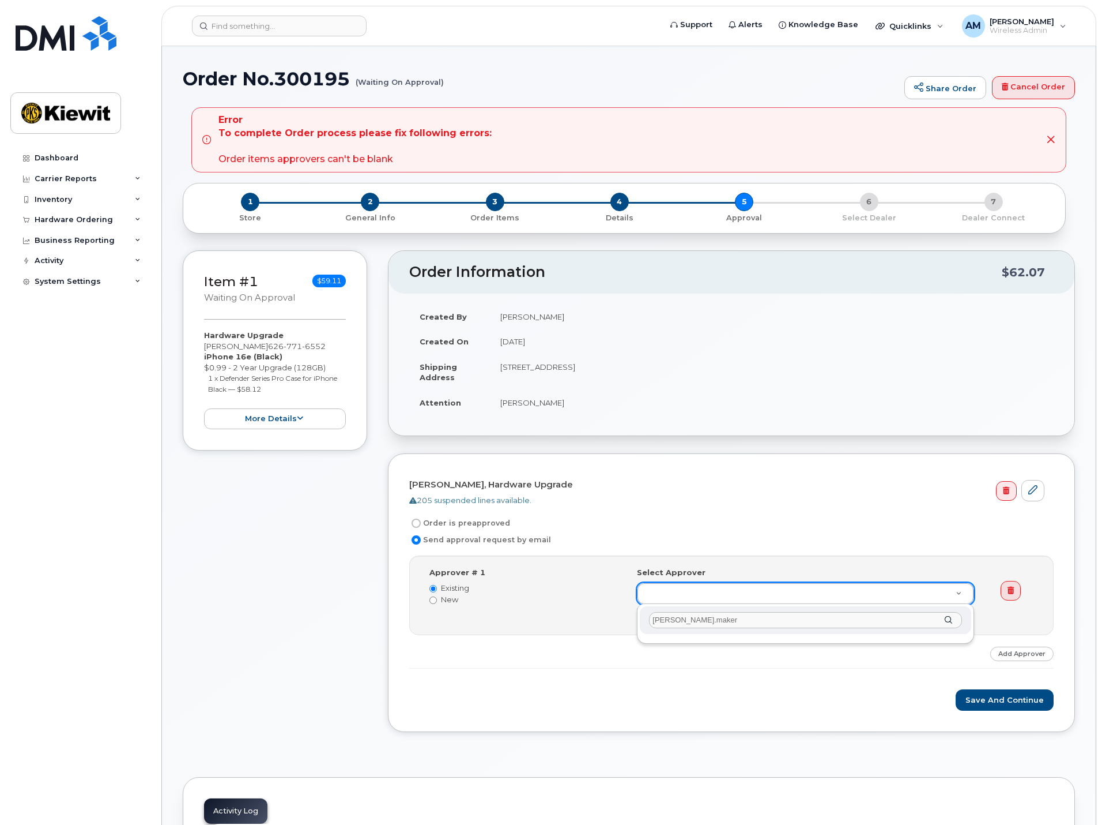
type input "james.maker"
type input "james makarev"
click at [434, 599] on input "New" at bounding box center [433, 599] width 7 height 7
radio input "true"
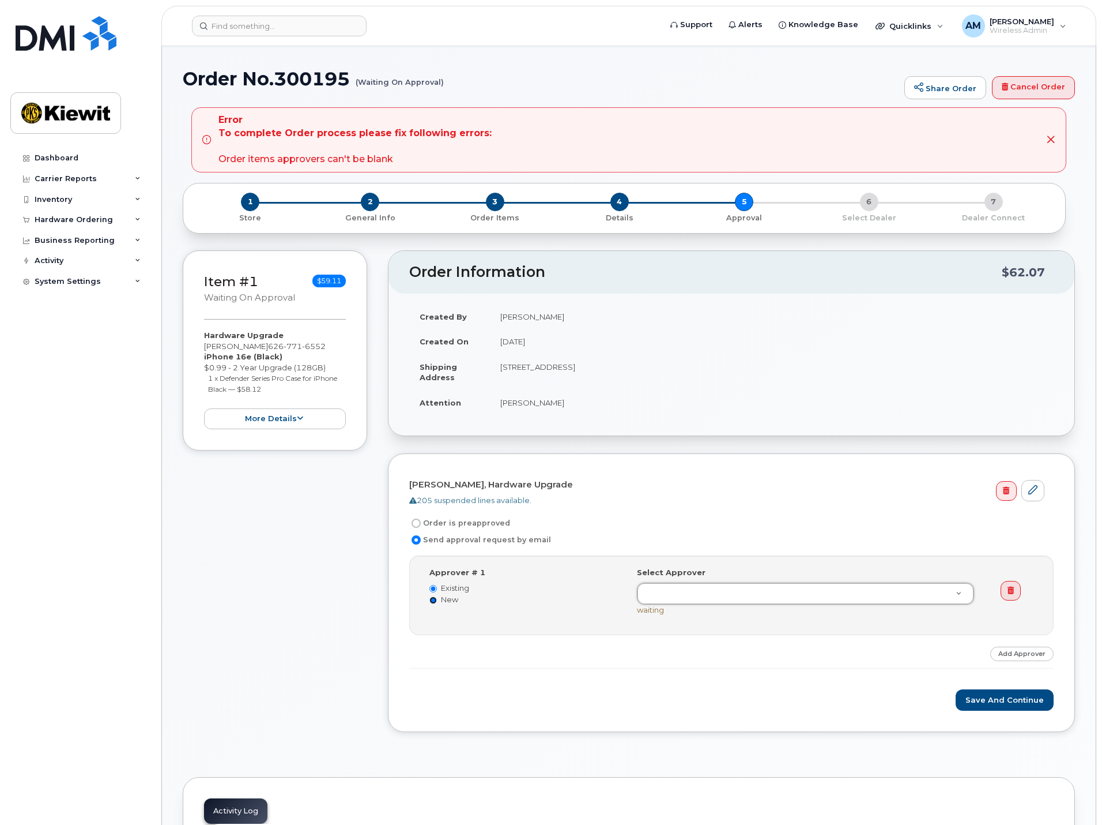
radio input "false"
click at [694, 593] on input at bounding box center [721, 592] width 151 height 21
type input "James"
type input "Makarevich"
click at [786, 679] on form "PETER GINEZ, Hardware Upgrade 205 suspended lines available. Order is preapprov…" at bounding box center [731, 592] width 645 height 235
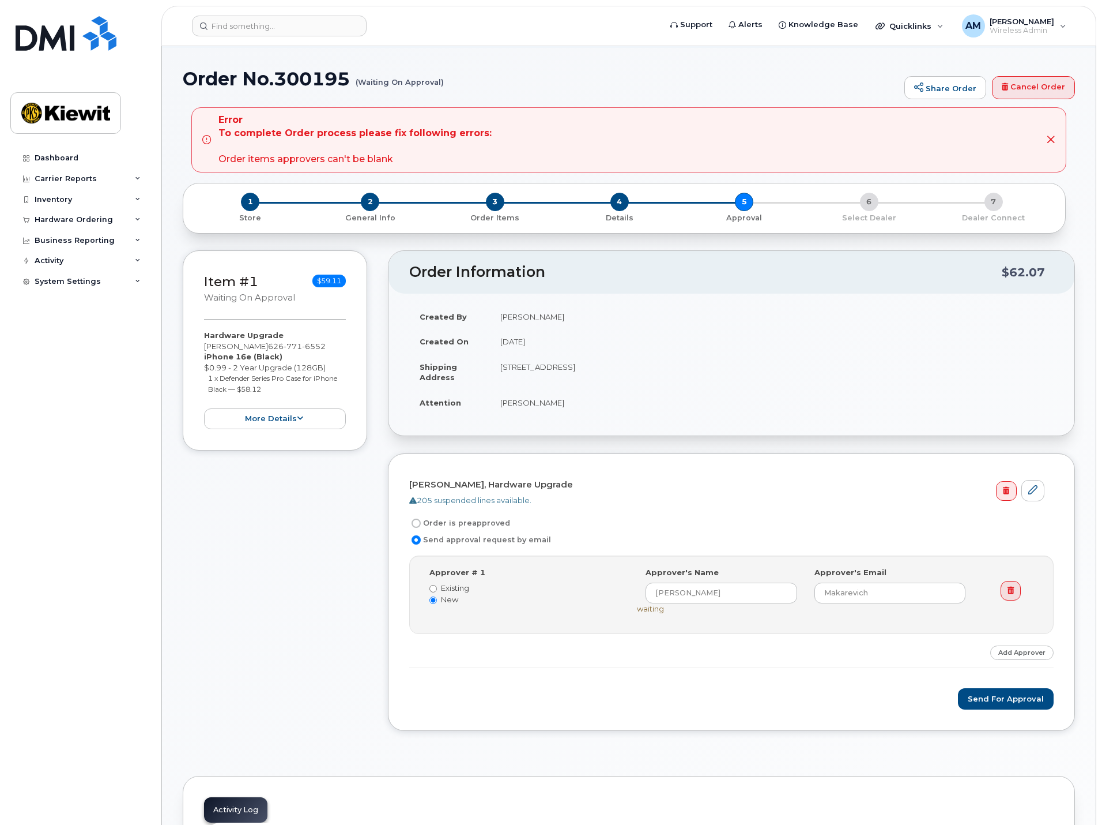
click at [1023, 653] on link "Add Approver" at bounding box center [1022, 652] width 63 height 14
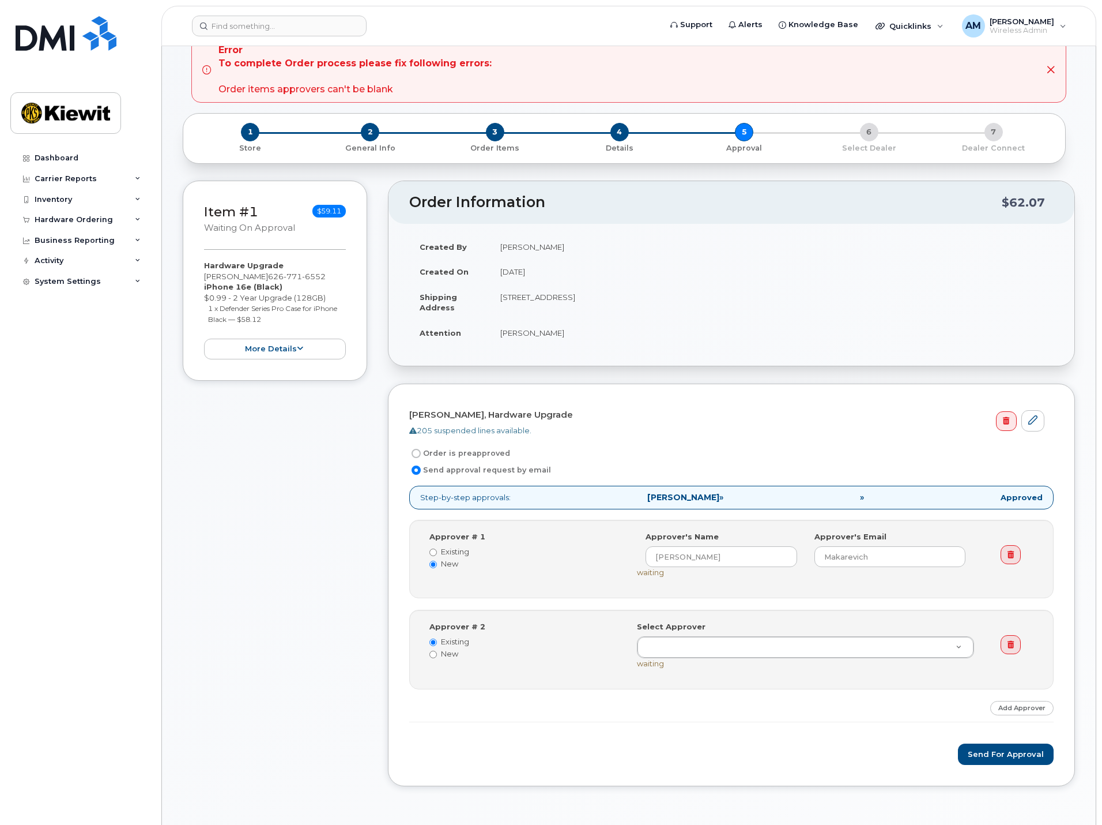
scroll to position [231, 0]
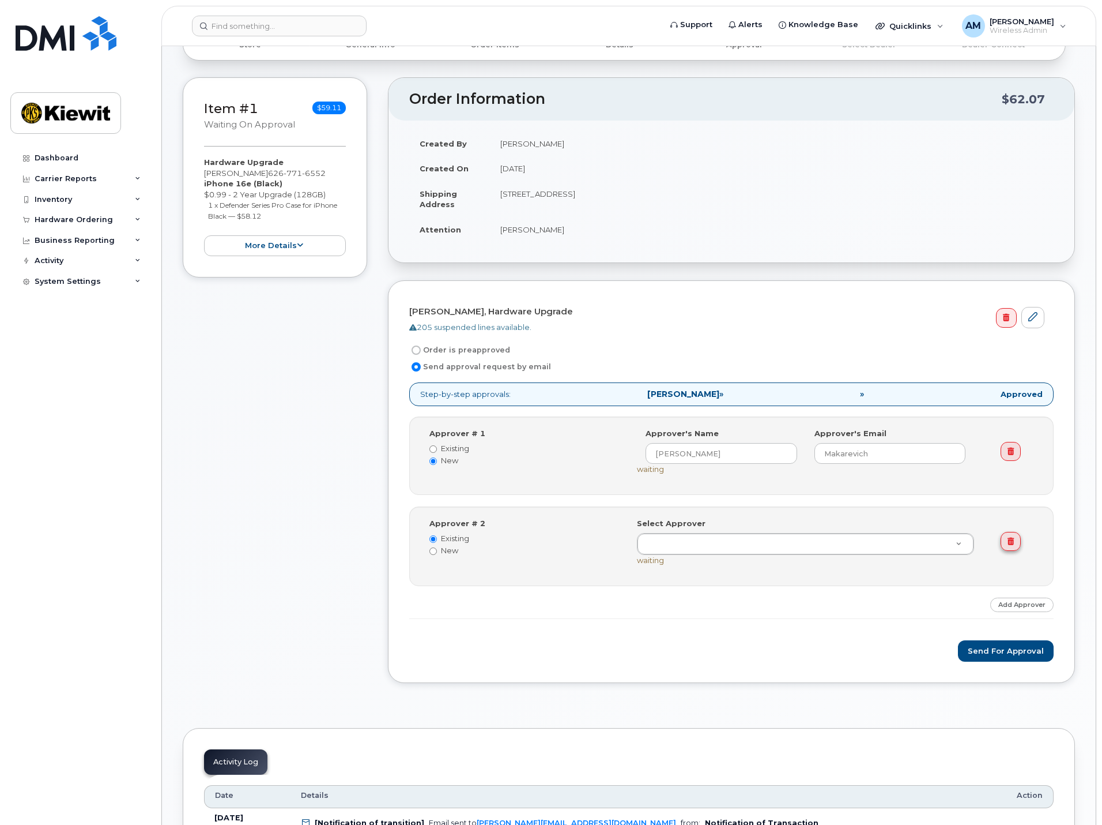
click at [1010, 545] on link at bounding box center [1011, 542] width 20 height 20
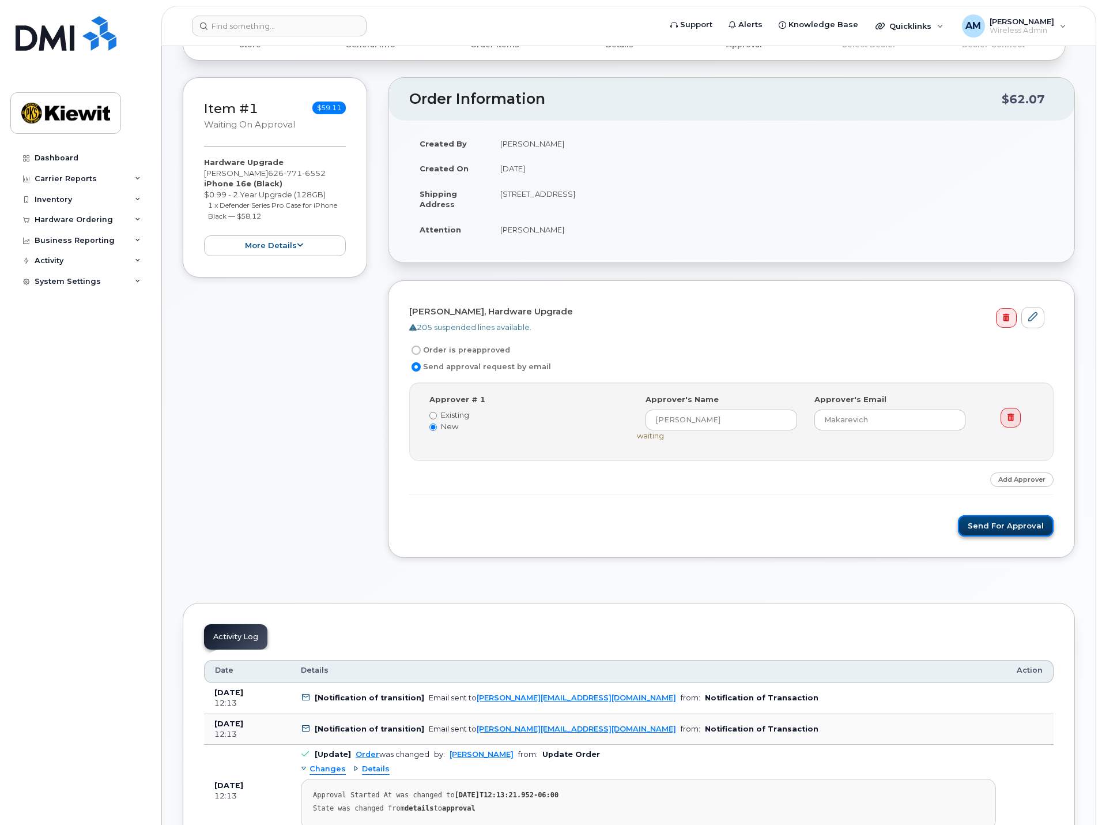
click at [1017, 522] on button "Send for Approval" at bounding box center [1006, 525] width 96 height 21
click at [724, 419] on input "James" at bounding box center [721, 419] width 151 height 21
type input "[PERSON_NAME]"
type input "James"
click at [901, 424] on input "James" at bounding box center [890, 419] width 151 height 21
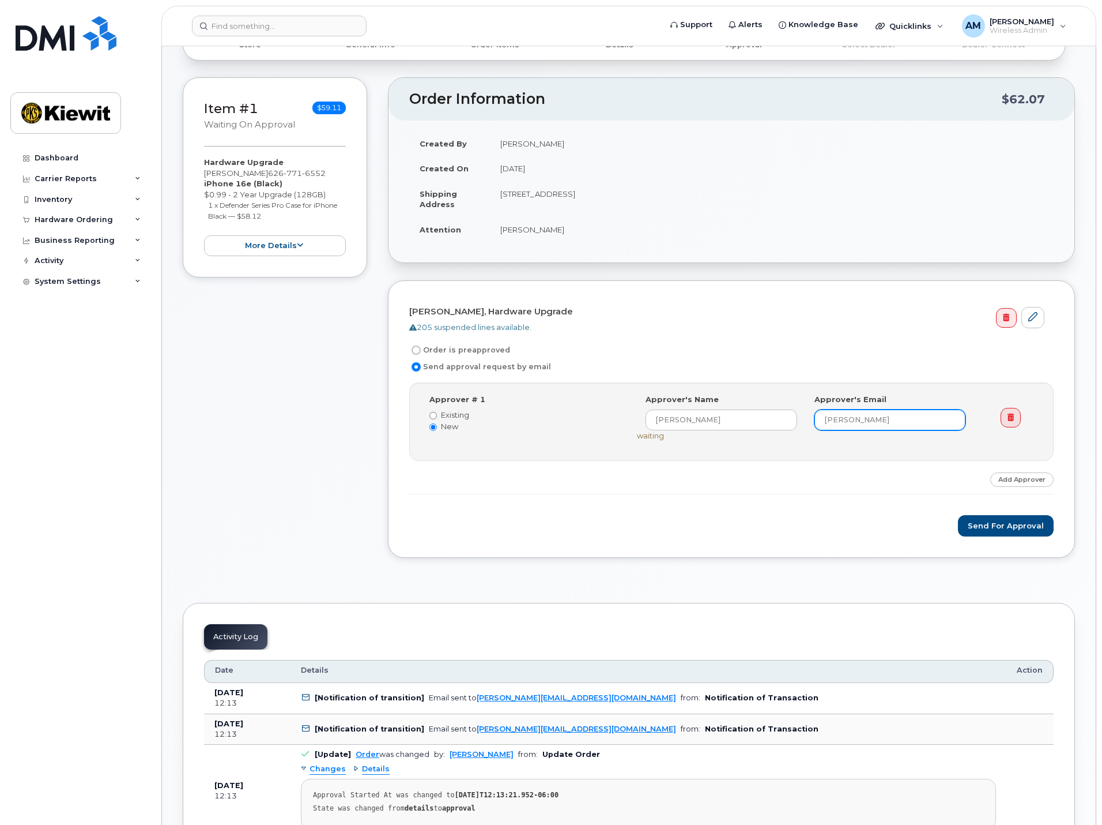
click at [901, 424] on input "James" at bounding box center [890, 419] width 151 height 21
paste input "James.Makarevich@kiewit.com"
click at [901, 424] on input "James.Makarevich@kiewit.com" at bounding box center [890, 419] width 151 height 21
type input "James.Makarevich@kiewit.com"
click at [890, 465] on div "Step-by-step approvals: James Makarevich » Approved Approver # 1 Existing New S…" at bounding box center [731, 438] width 645 height 112
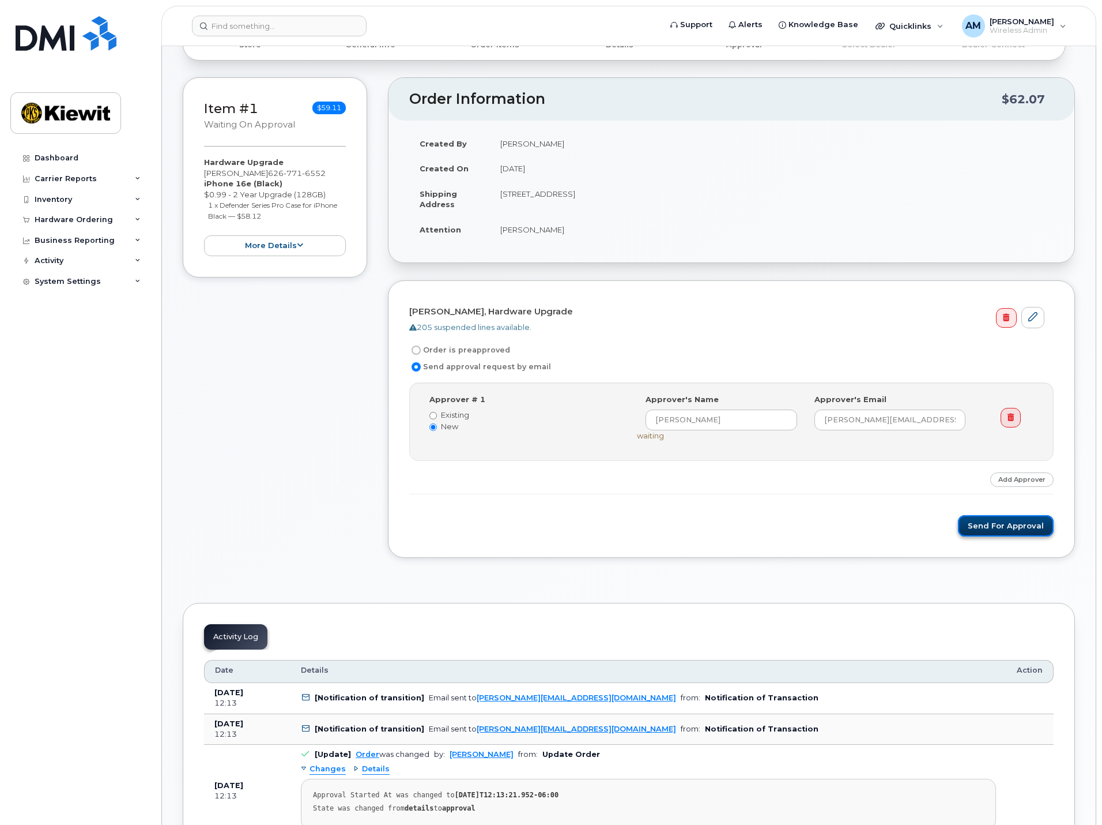
click at [999, 530] on button "Send for Approval" at bounding box center [1006, 525] width 96 height 21
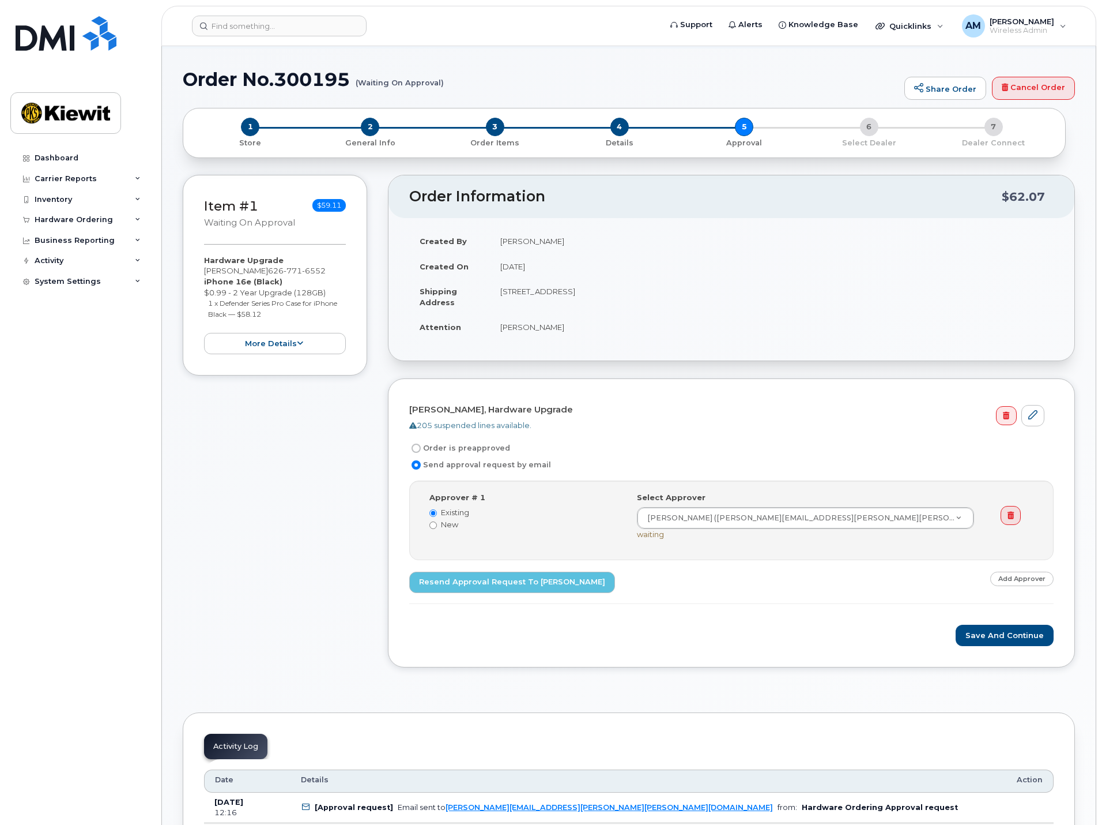
scroll to position [58, 0]
click at [994, 642] on button "Save and Continue" at bounding box center [1005, 634] width 98 height 21
